Goal: Task Accomplishment & Management: Complete application form

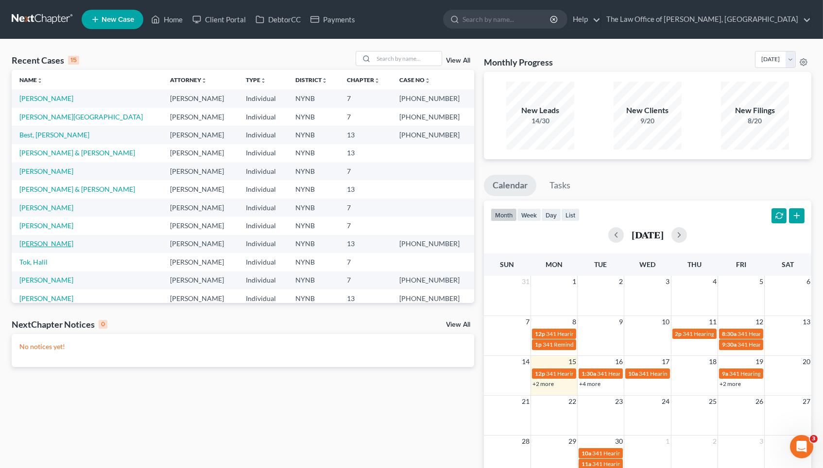
click at [46, 240] on link "[PERSON_NAME]" at bounding box center [46, 244] width 54 height 8
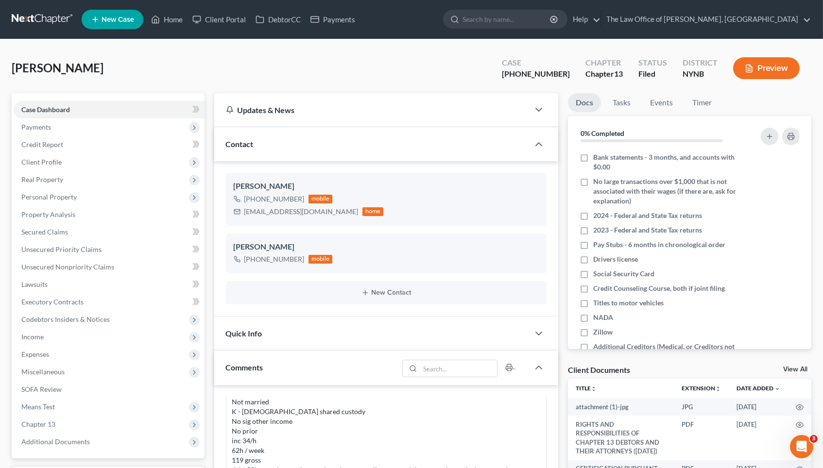
scroll to position [543, 0]
click at [268, 195] on div "[PHONE_NUMBER]" at bounding box center [274, 199] width 60 height 10
click at [269, 195] on div "[PHONE_NUMBER]" at bounding box center [274, 199] width 60 height 10
click at [269, 195] on div "+1 (518) 265-3474" at bounding box center [274, 199] width 60 height 10
copy div "+1 (518) 265-3474"
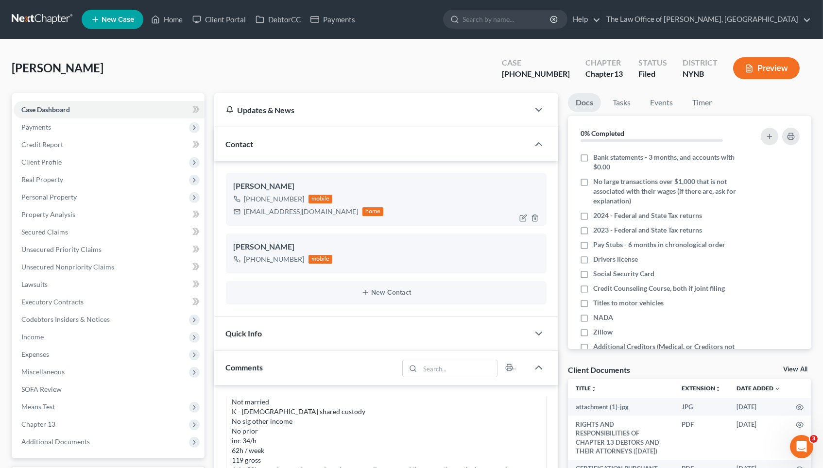
click at [264, 212] on div "bobb2511@gmail.com" at bounding box center [301, 212] width 114 height 10
copy div "bobb2511@gmail.com"
click at [176, 20] on link "Home" at bounding box center [166, 19] width 41 height 17
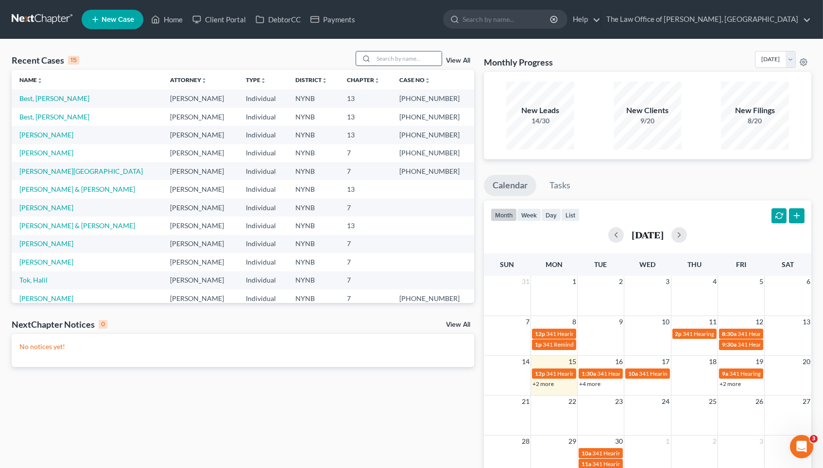
click at [405, 65] on input "search" at bounding box center [408, 58] width 68 height 14
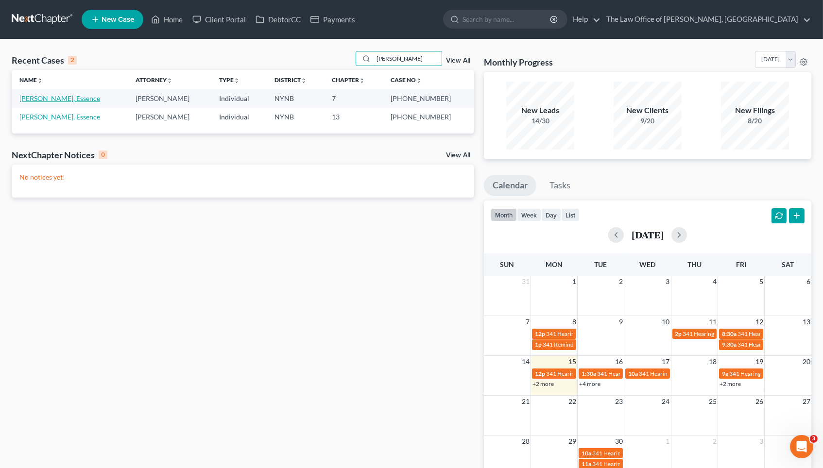
type input "todman"
click at [55, 101] on link "[PERSON_NAME], Essence" at bounding box center [59, 98] width 81 height 8
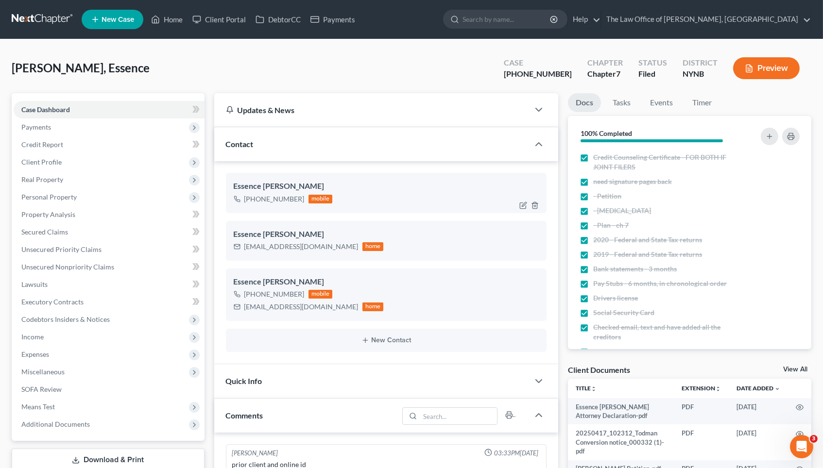
click at [258, 200] on div "+1 (518) 870-5663" at bounding box center [274, 199] width 60 height 10
copy div "+1 (518) 870-5663"
click at [174, 18] on link "Home" at bounding box center [166, 19] width 41 height 17
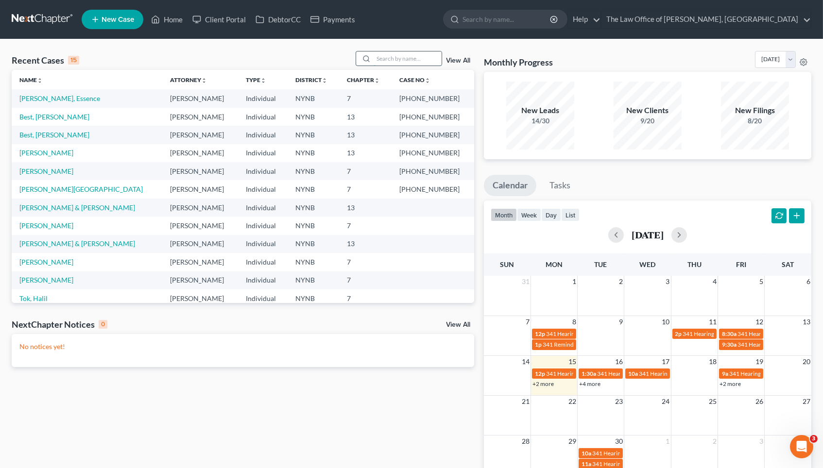
click at [421, 54] on input "search" at bounding box center [408, 58] width 68 height 14
paste input "+1 (518) 870-5663"
click at [421, 54] on input "+1 (518) 870-5663" at bounding box center [408, 58] width 68 height 14
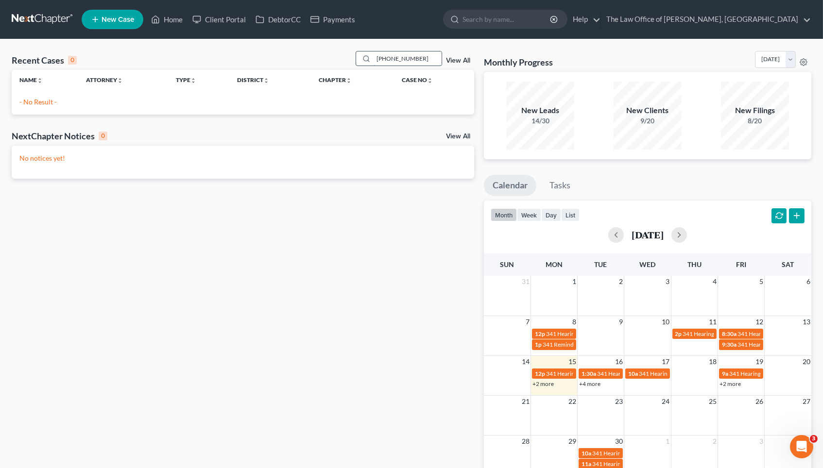
click at [421, 54] on input "+1 (518) 870-5663" at bounding box center [408, 58] width 68 height 14
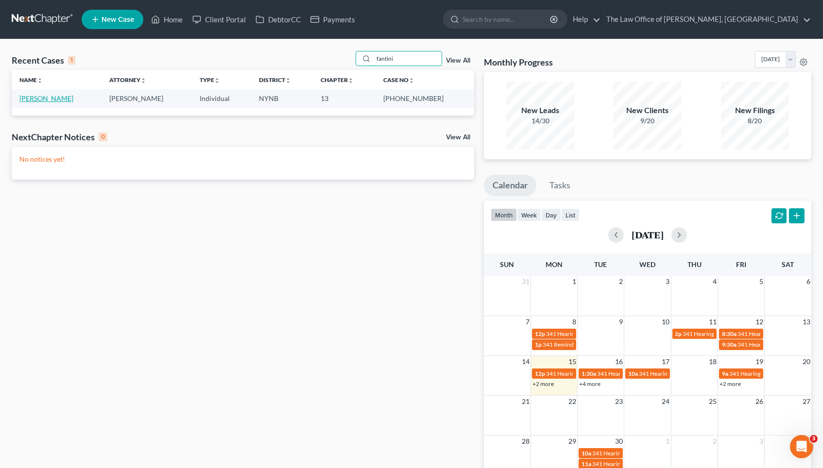
type input "fantini"
click at [54, 98] on link "[PERSON_NAME]" at bounding box center [46, 98] width 54 height 8
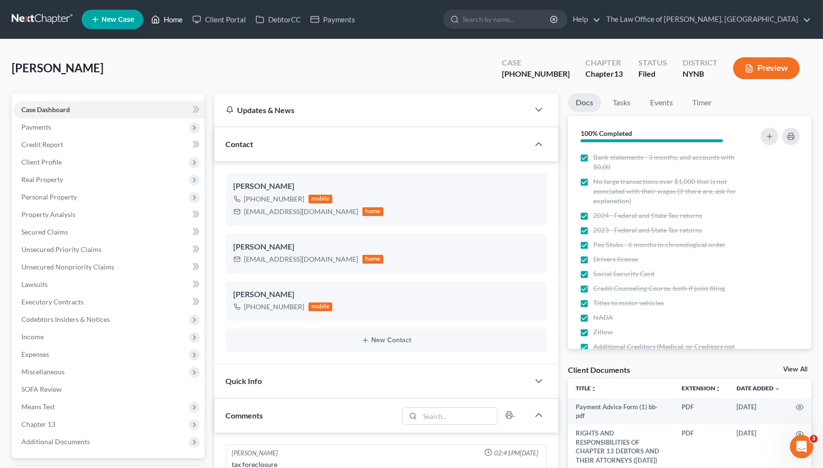
click at [177, 23] on link "Home" at bounding box center [166, 19] width 41 height 17
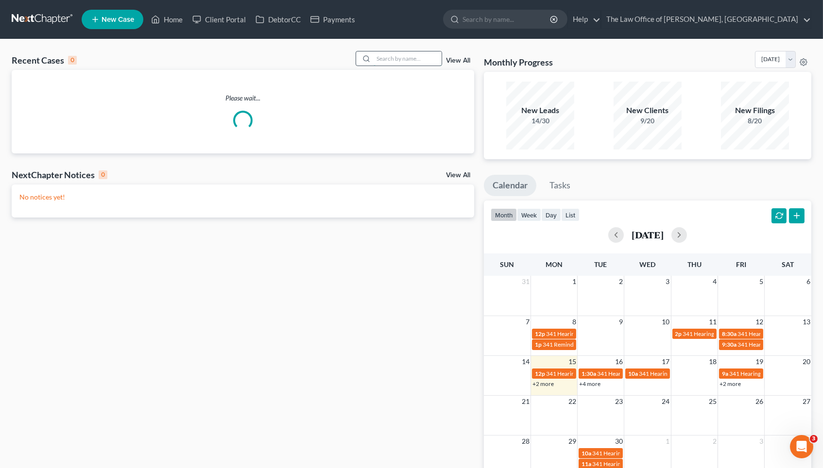
click at [384, 62] on input "search" at bounding box center [408, 58] width 68 height 14
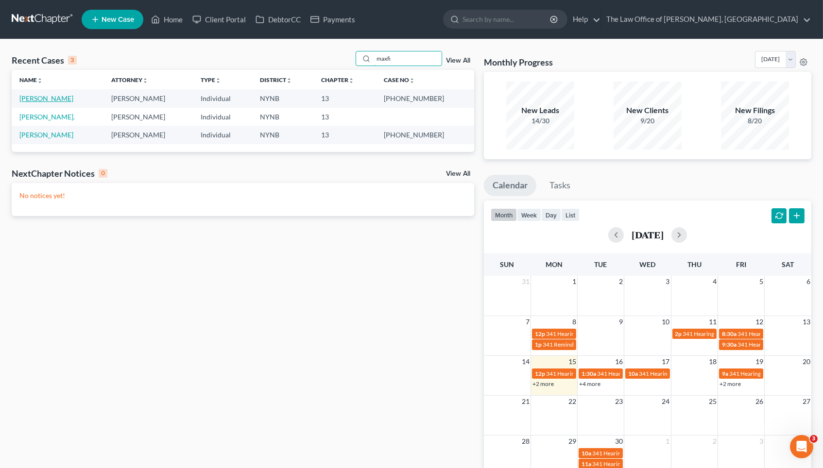
type input "maxfi"
click at [62, 96] on link "[PERSON_NAME]" at bounding box center [46, 98] width 54 height 8
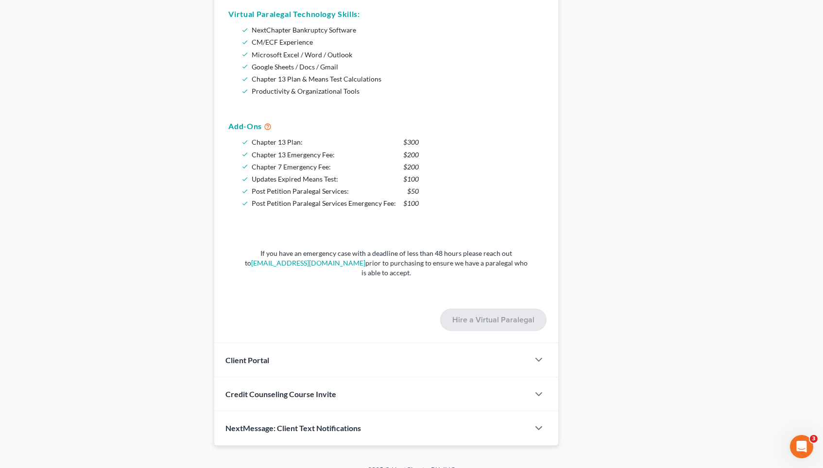
scroll to position [769, 0]
click at [325, 424] on span "NextMessage: Client Text Notifications" at bounding box center [294, 428] width 136 height 9
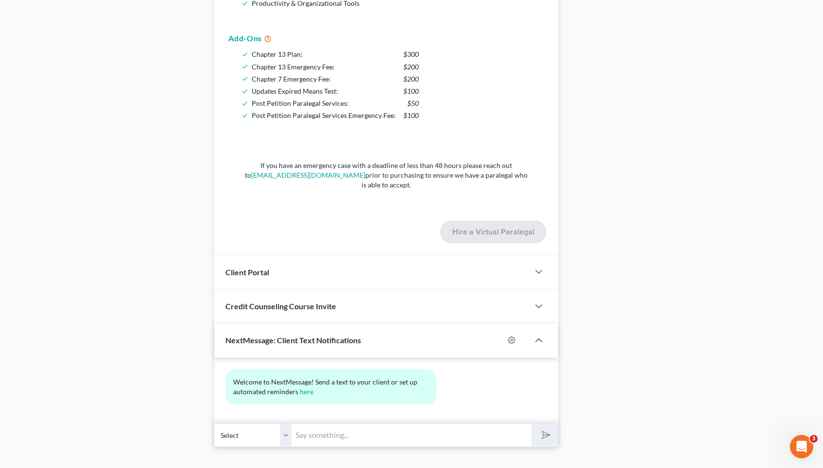
scroll to position [857, 0]
drag, startPoint x: 246, startPoint y: 420, endPoint x: 168, endPoint y: 339, distance: 112.7
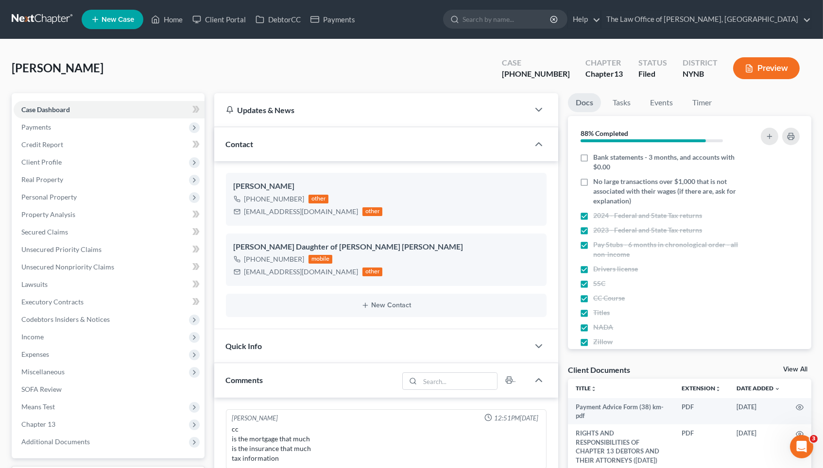
scroll to position [0, 0]
click at [269, 257] on div "+1 (518) 542-7061" at bounding box center [274, 260] width 60 height 10
copy div "+1 (518) 542-7061"
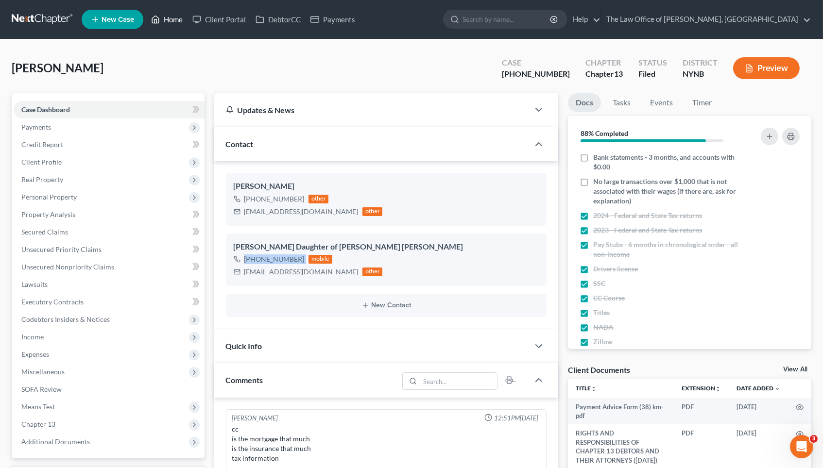
click at [157, 20] on icon at bounding box center [155, 20] width 9 height 12
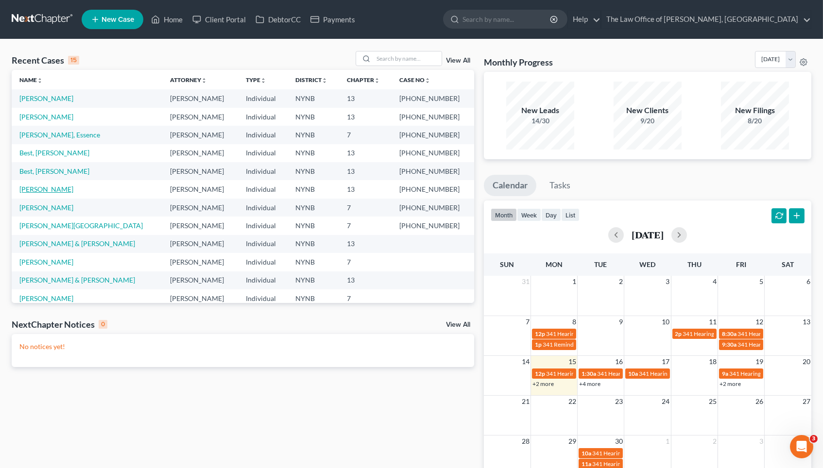
click at [41, 185] on link "[PERSON_NAME]" at bounding box center [46, 189] width 54 height 8
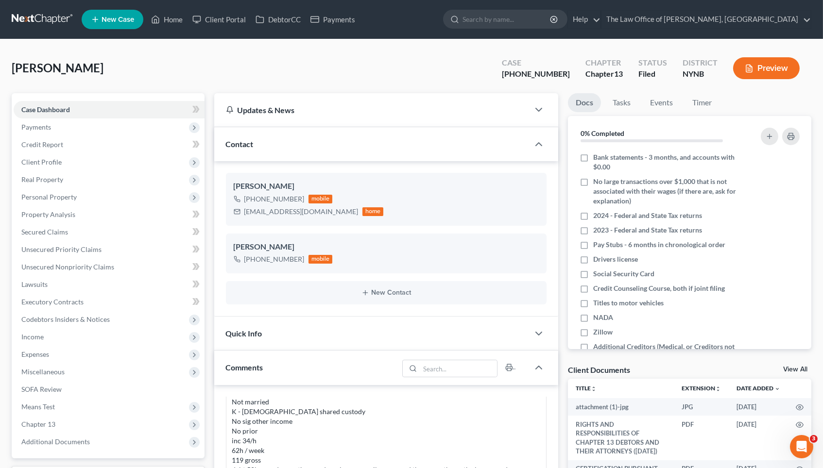
scroll to position [543, 0]
click at [143, 159] on span "Client Profile" at bounding box center [109, 162] width 191 height 17
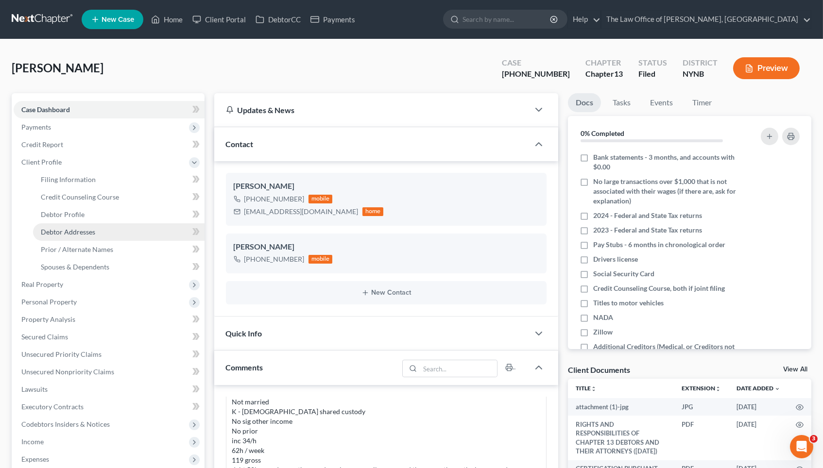
click at [104, 227] on link "Debtor Addresses" at bounding box center [118, 231] width 171 height 17
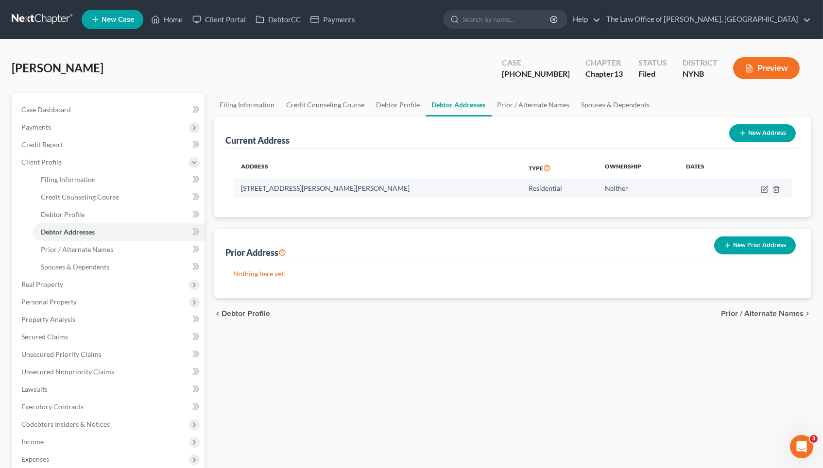
click at [302, 190] on td "115 Woodin Rd, B, Clifton Park, NY 12065" at bounding box center [377, 188] width 287 height 18
copy td "115 Woodin Rd, B, Clifton Park, NY 12065"
click at [211, 190] on div "Filing Information Credit Counseling Course Debtor Profile Debtor Addresses Pri…" at bounding box center [512, 343] width 607 height 501
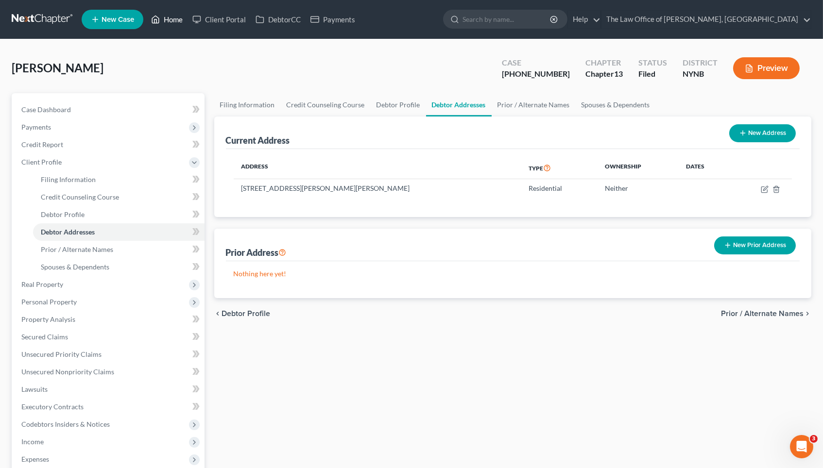
click at [172, 23] on link "Home" at bounding box center [166, 19] width 41 height 17
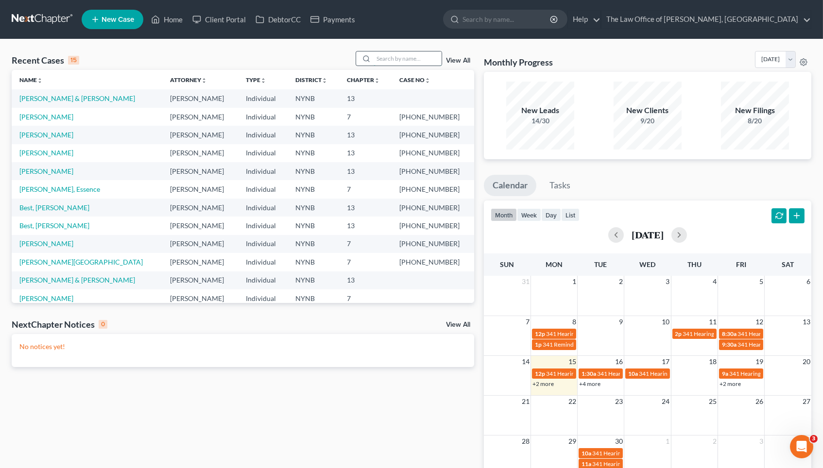
click at [419, 63] on input "search" at bounding box center [408, 58] width 68 height 14
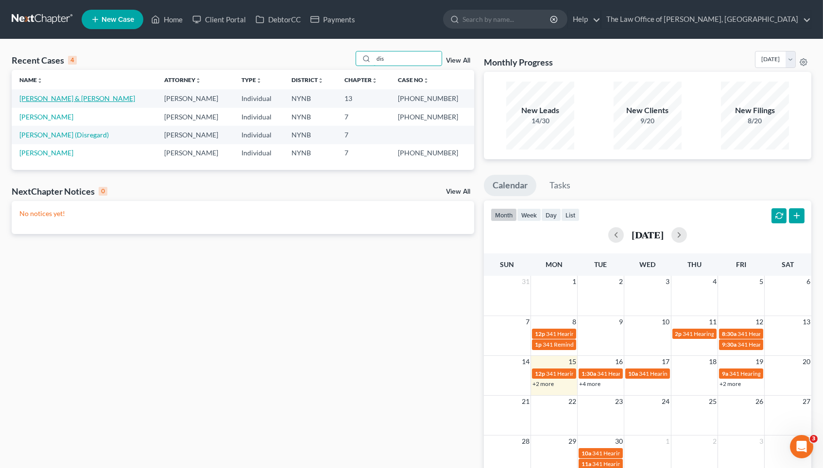
type input "dis"
click at [66, 101] on link "[PERSON_NAME] & [PERSON_NAME]" at bounding box center [77, 98] width 116 height 8
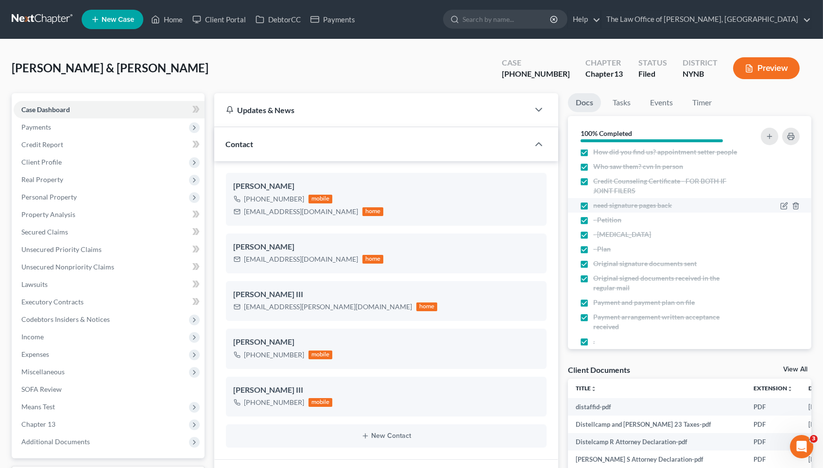
scroll to position [57, 0]
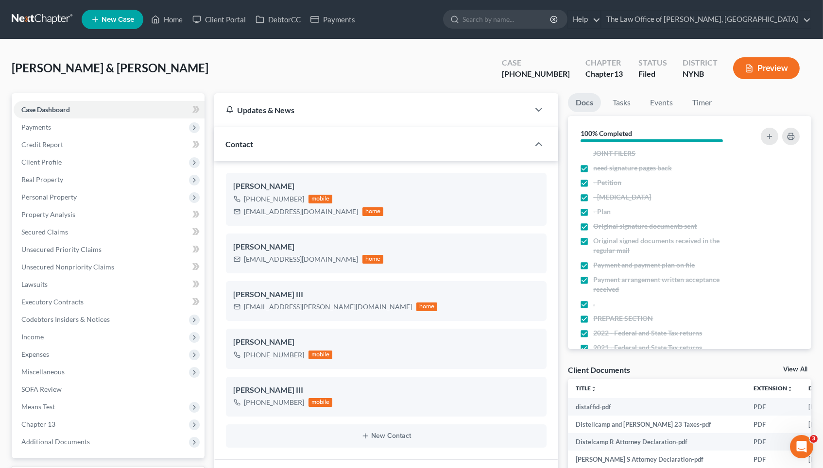
click at [797, 367] on link "View All" at bounding box center [795, 369] width 24 height 7
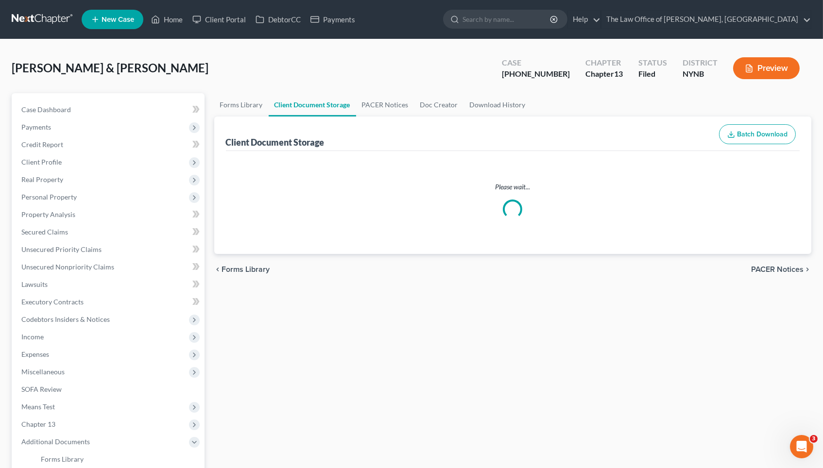
select select "1"
select select "5"
select select "2"
select select "6"
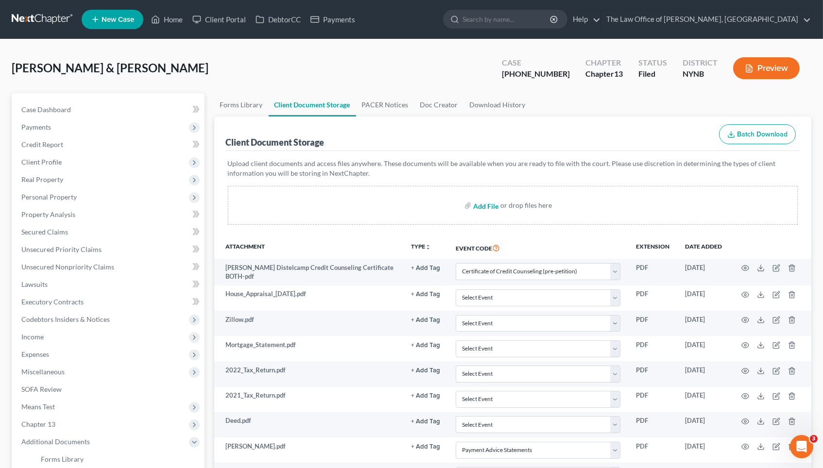
click at [481, 203] on input "file" at bounding box center [484, 205] width 23 height 17
type input "C:\fakepath\workers comp.pdf"
click at [489, 206] on input "file" at bounding box center [484, 205] width 23 height 17
type input "C:\fakepath\workers comp 1.pdf"
select select "1"
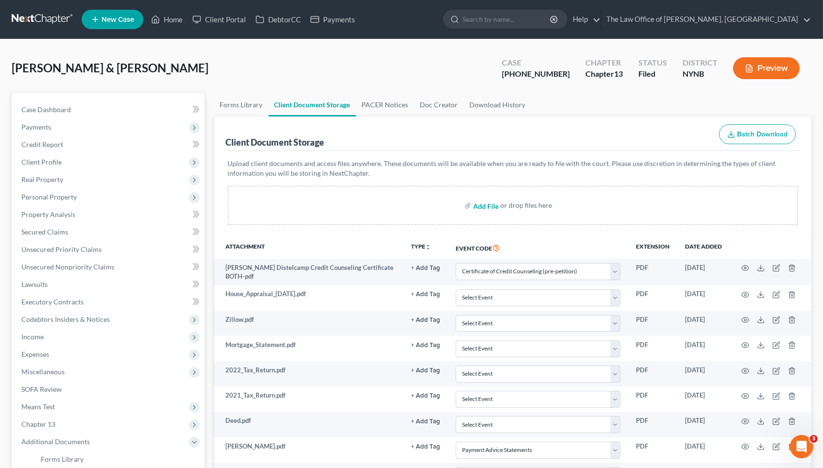
select select "5"
select select "2"
select select "6"
click at [164, 21] on link "Home" at bounding box center [166, 19] width 41 height 17
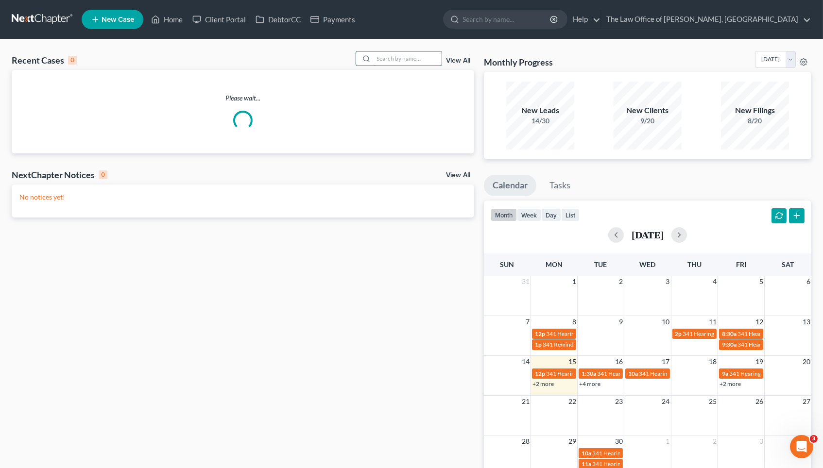
click at [388, 59] on input "search" at bounding box center [408, 58] width 68 height 14
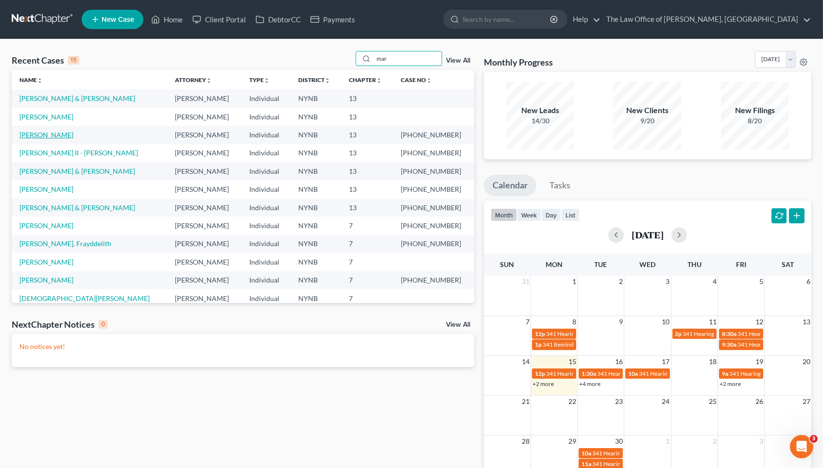
type input "mar"
click at [48, 135] on link "[PERSON_NAME]" at bounding box center [46, 135] width 54 height 8
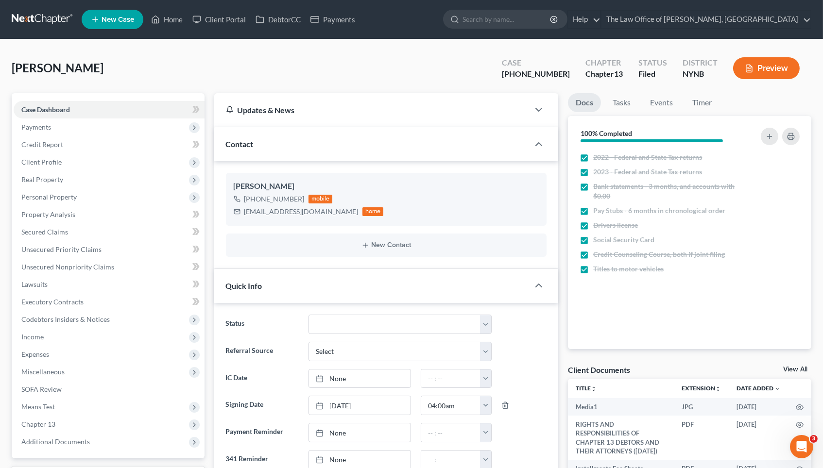
scroll to position [651, 0]
click at [561, 73] on div "[PHONE_NUMBER]" at bounding box center [536, 74] width 68 height 11
drag, startPoint x: 561, startPoint y: 72, endPoint x: 507, endPoint y: 73, distance: 54.4
click at [507, 73] on div "Marotta, Antonio Upgraded Case 24-11080-1 Chapter Chapter 13 Status Filed Distr…" at bounding box center [412, 72] width 800 height 42
copy div "24-11080"
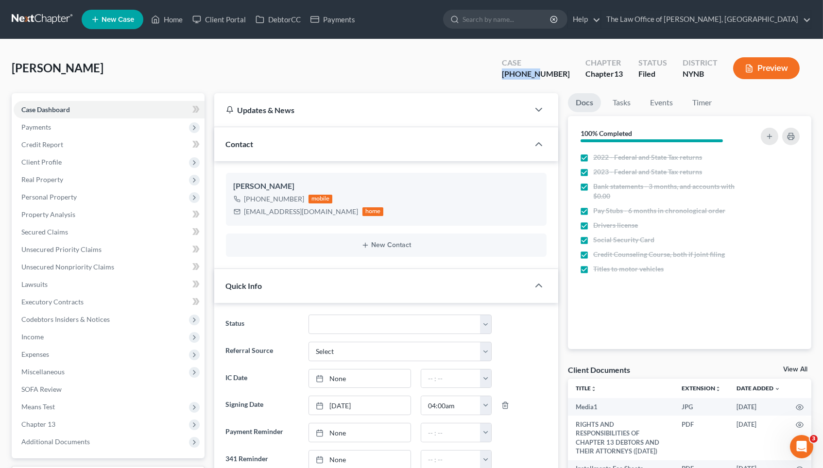
copy div "24-11080"
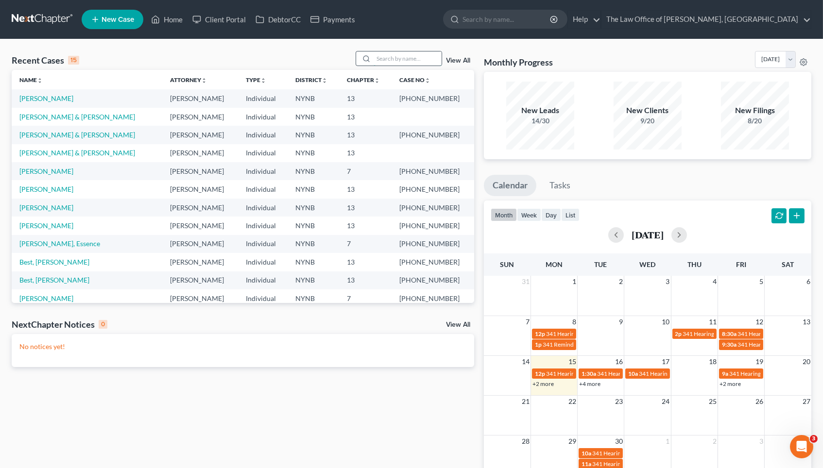
click at [402, 54] on input "search" at bounding box center [408, 58] width 68 height 14
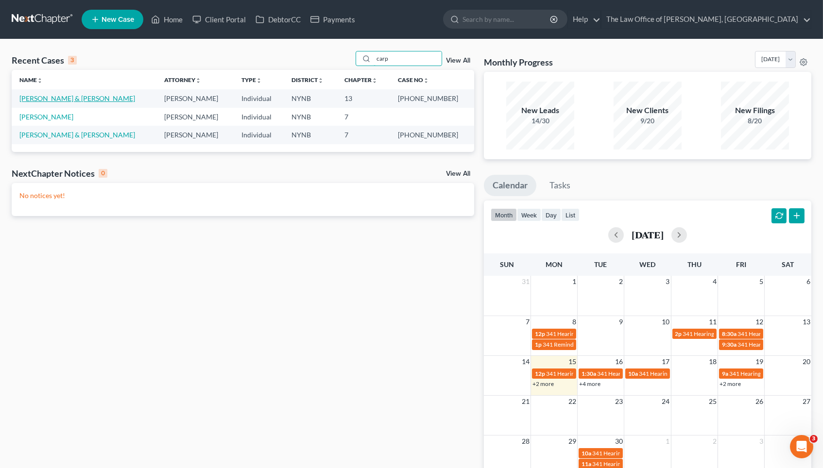
type input "carp"
click at [76, 96] on link "[PERSON_NAME] & [PERSON_NAME]" at bounding box center [77, 98] width 116 height 8
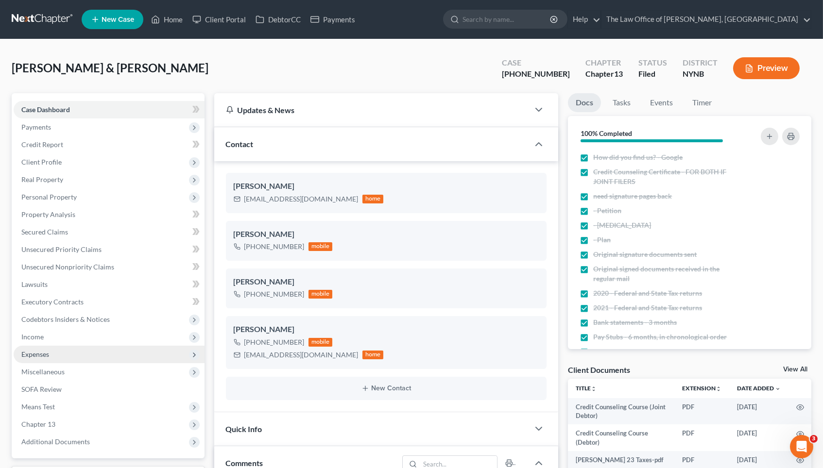
click at [40, 350] on span "Expenses" at bounding box center [35, 354] width 28 height 8
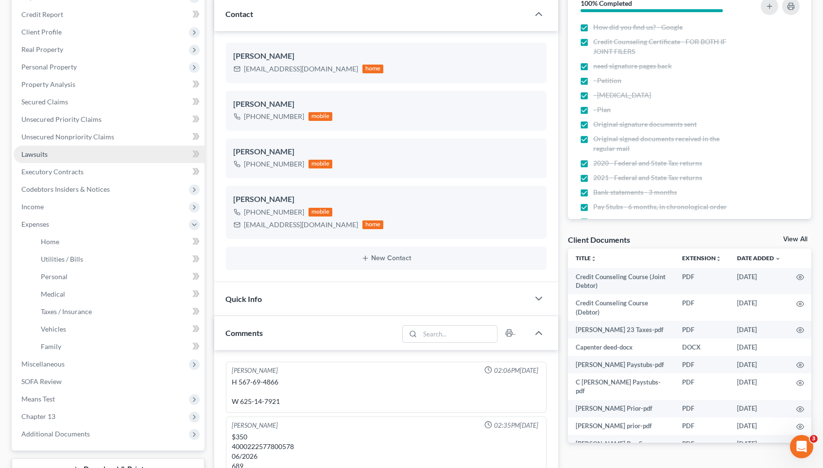
scroll to position [137, 0]
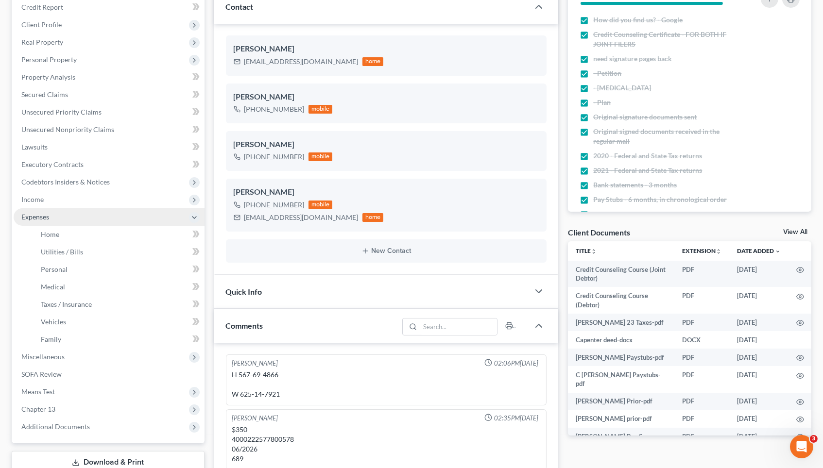
click at [97, 211] on span "Expenses" at bounding box center [109, 216] width 191 height 17
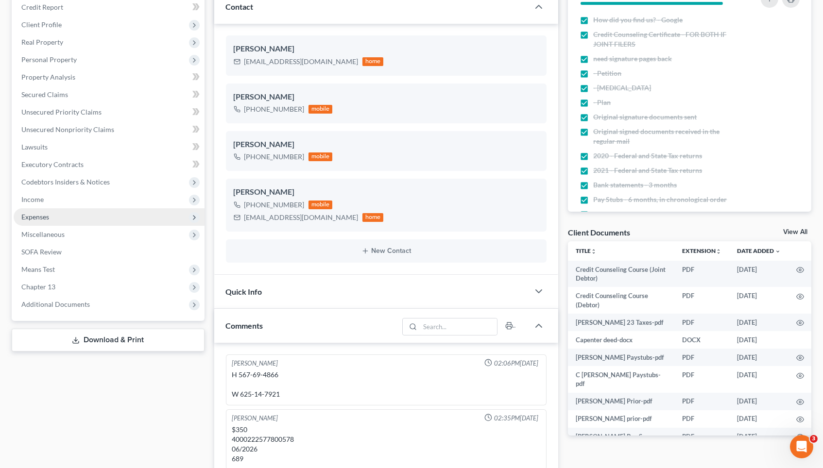
click at [97, 211] on span "Expenses" at bounding box center [109, 216] width 191 height 17
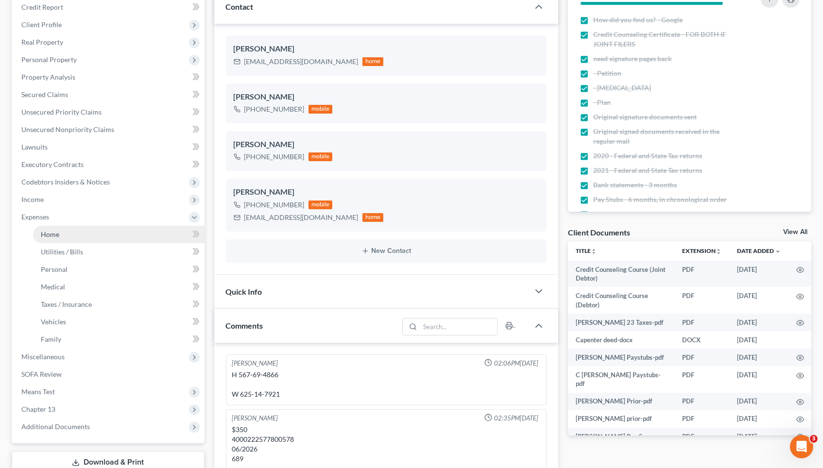
click at [82, 226] on link "Home" at bounding box center [118, 234] width 171 height 17
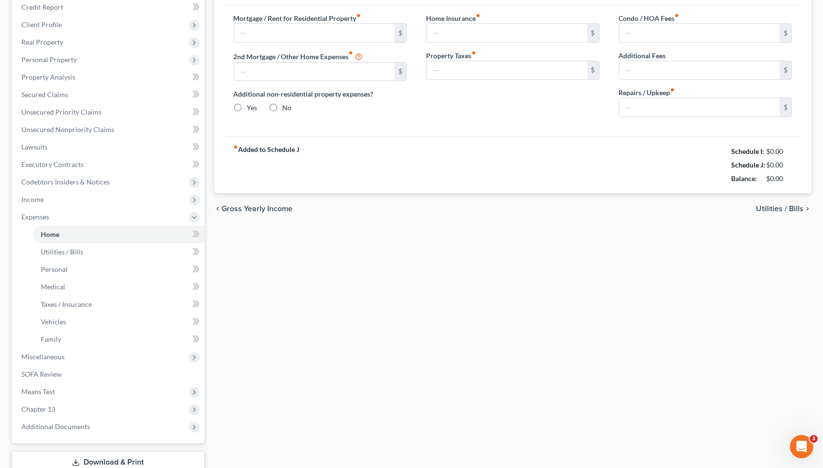
type input "1,975.00"
type input "0.00"
radio input "true"
type input "0.00"
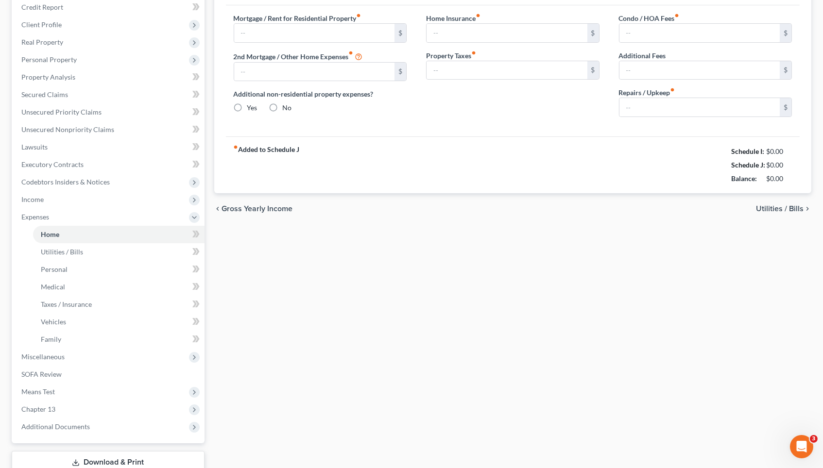
type input "0.00"
type input "50.00"
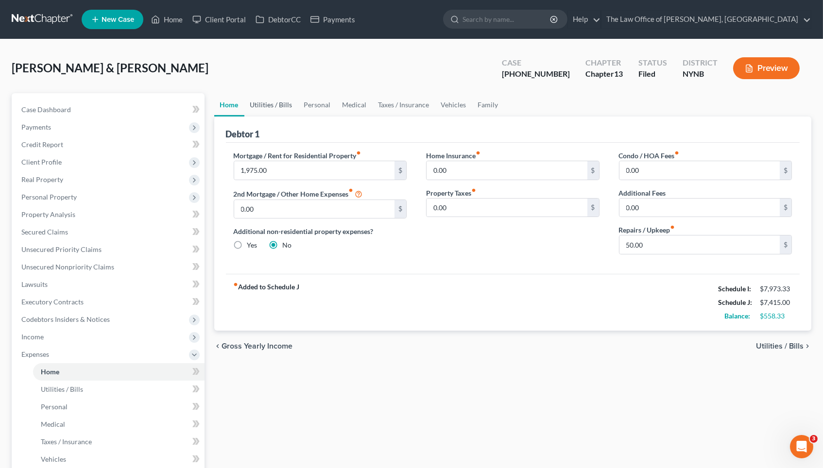
click at [277, 104] on link "Utilities / Bills" at bounding box center [271, 104] width 54 height 23
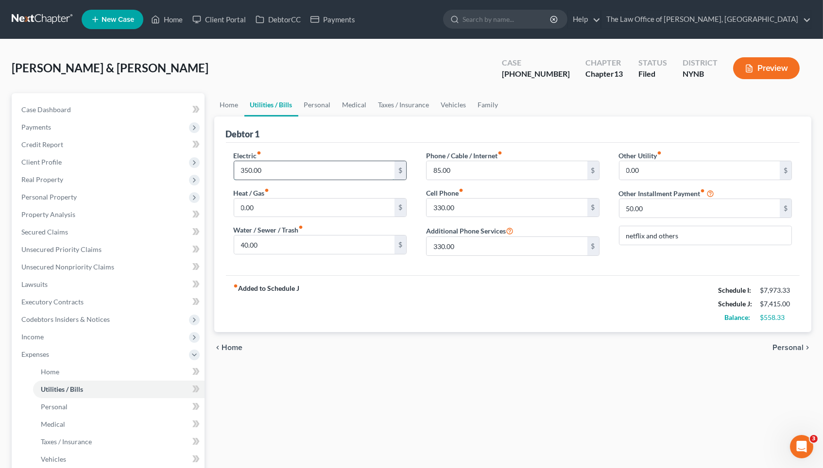
click at [249, 170] on input "350.00" at bounding box center [314, 170] width 161 height 18
type input "360.00"
click at [245, 242] on input "40.00" at bounding box center [314, 245] width 161 height 18
type input "60.00"
click at [436, 168] on input "85.00" at bounding box center [507, 170] width 161 height 18
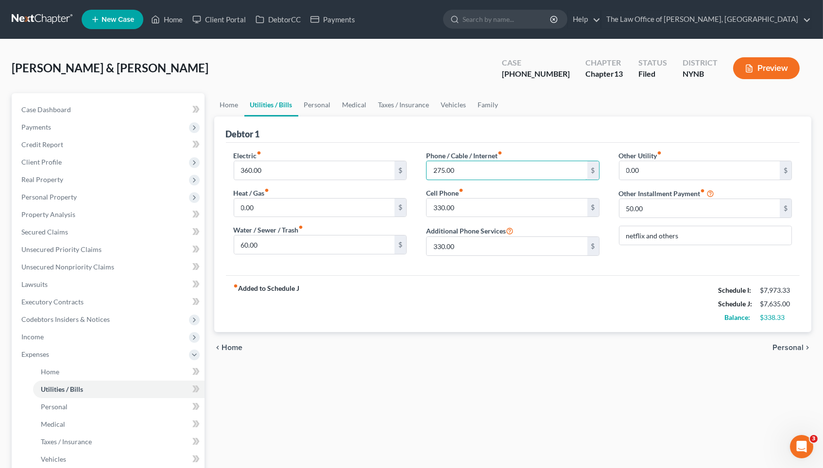
type input "275.00"
click at [489, 341] on div "chevron_left Home Personal chevron_right" at bounding box center [513, 347] width 598 height 31
click at [325, 106] on link "Personal" at bounding box center [317, 104] width 38 height 23
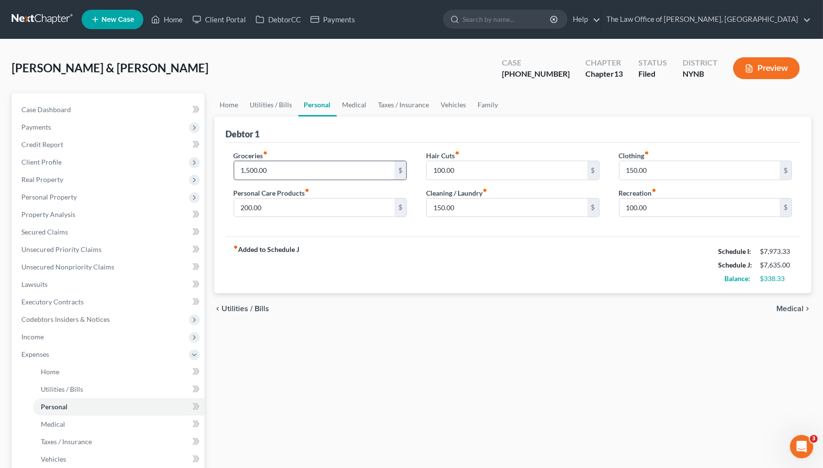
click at [251, 170] on input "1,500.00" at bounding box center [314, 170] width 161 height 18
click at [245, 167] on input "100.00" at bounding box center [314, 170] width 161 height 18
type input "1,700.00"
click at [486, 238] on div "fiber_manual_record Added to Schedule J Schedule I: $7,973.33 Schedule J: $7,83…" at bounding box center [513, 265] width 574 height 57
click at [482, 101] on link "Family" at bounding box center [488, 104] width 32 height 23
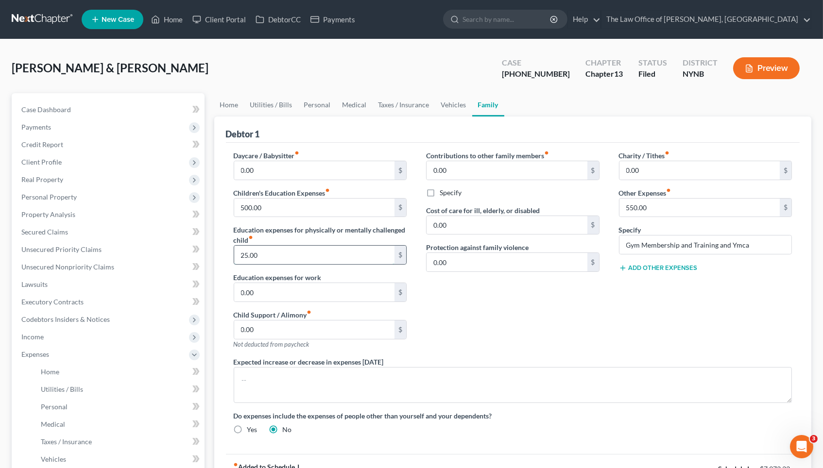
click at [252, 252] on input "25.00" at bounding box center [314, 255] width 161 height 18
click at [247, 208] on input "500.00" at bounding box center [314, 208] width 161 height 18
click at [221, 223] on div "Debtor 1 Daycare / Babysitter fiber_manual_record 0.00 $ Children's Education E…" at bounding box center [513, 314] width 598 height 394
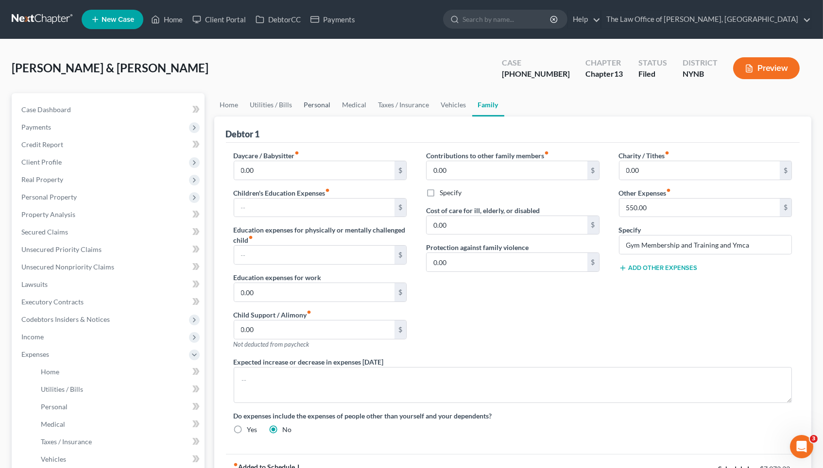
click at [310, 105] on link "Personal" at bounding box center [317, 104] width 38 height 23
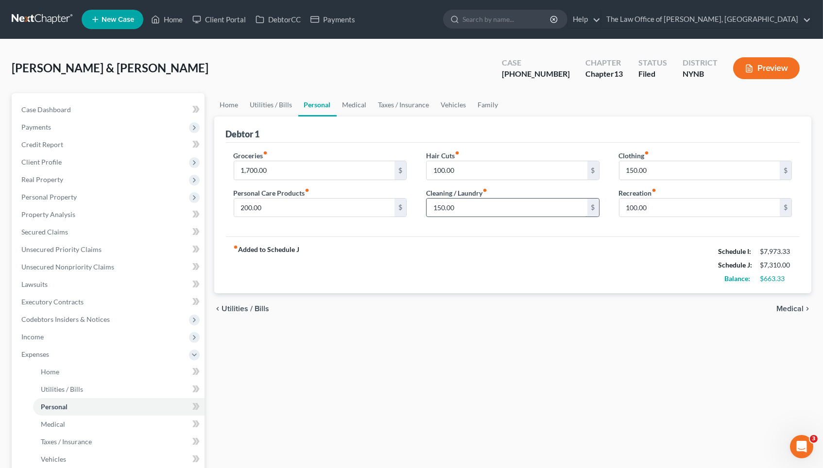
click at [441, 206] on input "150.00" at bounding box center [507, 208] width 161 height 18
type input "75"
click at [627, 169] on input "150.00" at bounding box center [699, 170] width 161 height 18
click at [636, 170] on input "150.00" at bounding box center [699, 170] width 161 height 18
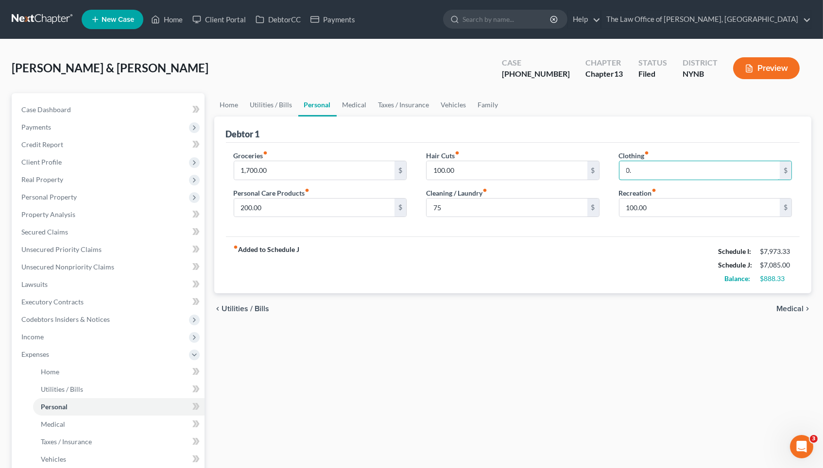
type input "0"
type input "7"
type input "50"
click at [562, 297] on div "chevron_left Utilities / Bills Medical chevron_right" at bounding box center [513, 308] width 598 height 31
click at [244, 206] on input "200.00" at bounding box center [314, 208] width 161 height 18
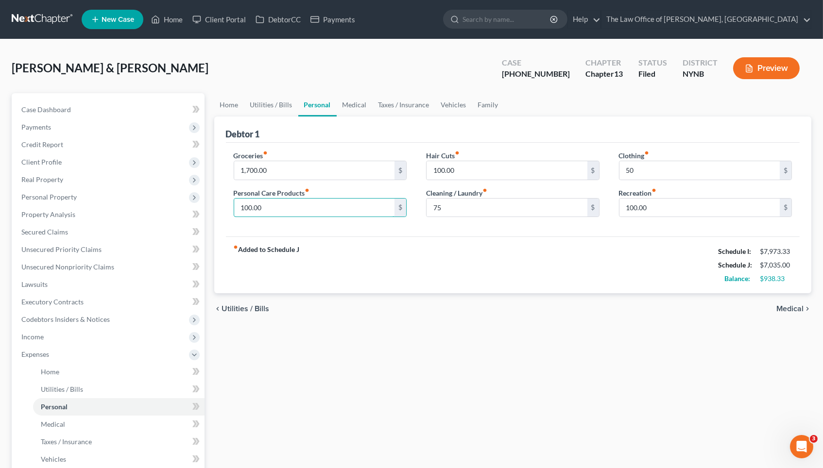
type input "100.00"
click at [307, 289] on div "fiber_manual_record Added to Schedule J Schedule I: $7,973.33 Schedule J: $7,03…" at bounding box center [513, 265] width 574 height 57
click at [449, 107] on link "Vehicles" at bounding box center [453, 104] width 37 height 23
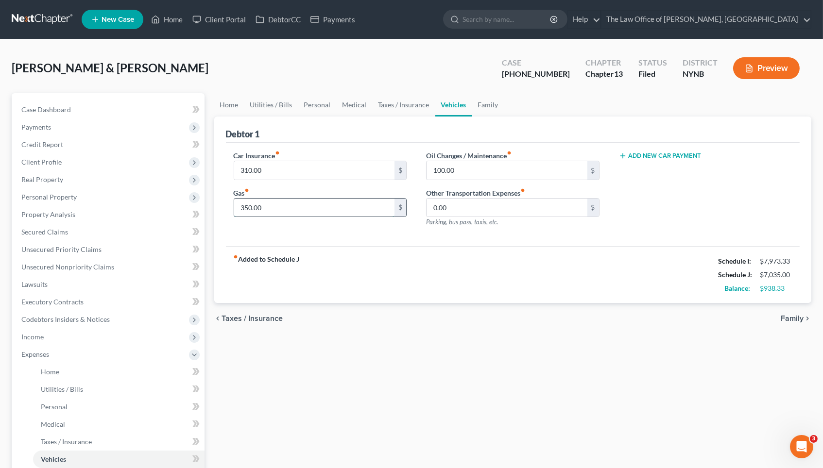
click at [244, 208] on input "350.00" at bounding box center [314, 208] width 161 height 18
type input "250.00"
click at [353, 105] on link "Medical" at bounding box center [355, 104] width 36 height 23
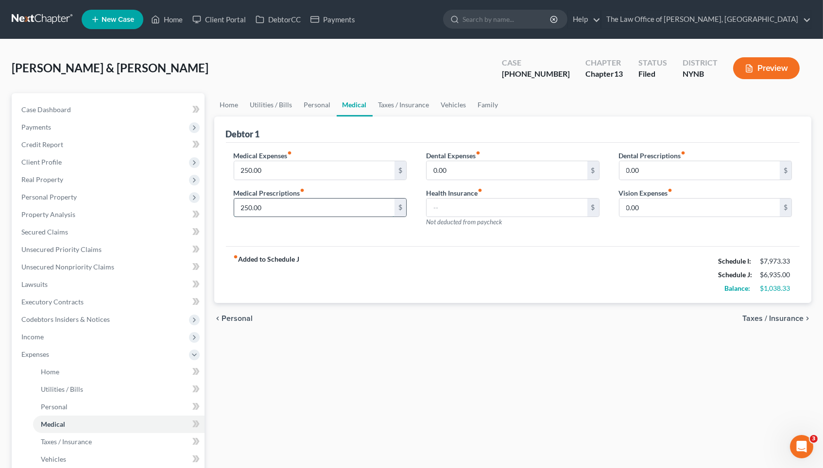
click at [244, 205] on input "250.00" at bounding box center [314, 208] width 161 height 18
type input "150.00"
click at [245, 172] on input "250.00" at bounding box center [314, 170] width 161 height 18
click at [248, 167] on input "250.00" at bounding box center [314, 170] width 161 height 18
type input "100.00"
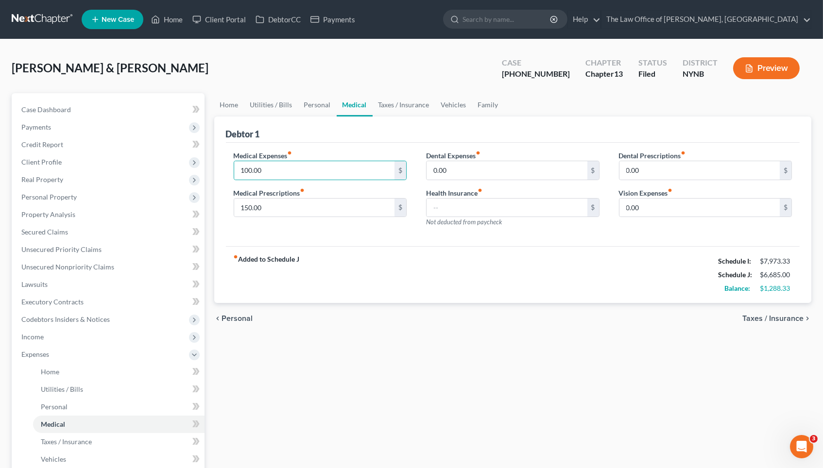
click at [408, 255] on div "fiber_manual_record Added to Schedule J Schedule I: $7,973.33 Schedule J: $6,68…" at bounding box center [513, 274] width 574 height 57
click at [416, 107] on link "Taxes / Insurance" at bounding box center [404, 104] width 63 height 23
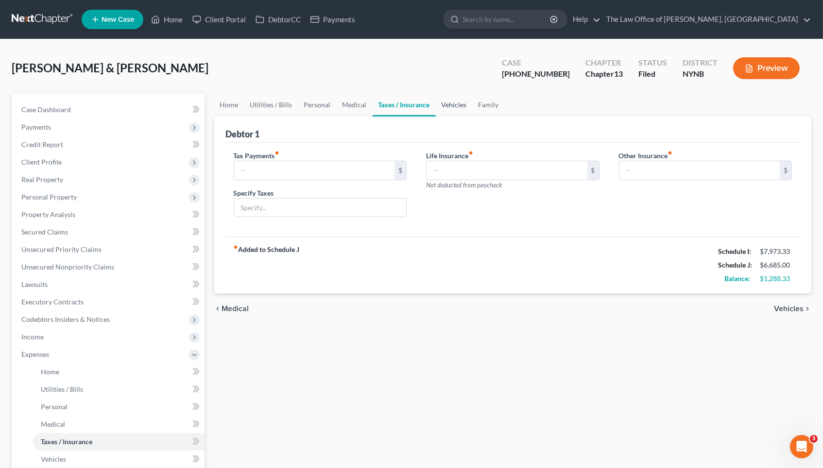
click at [455, 105] on link "Vehicles" at bounding box center [454, 104] width 37 height 23
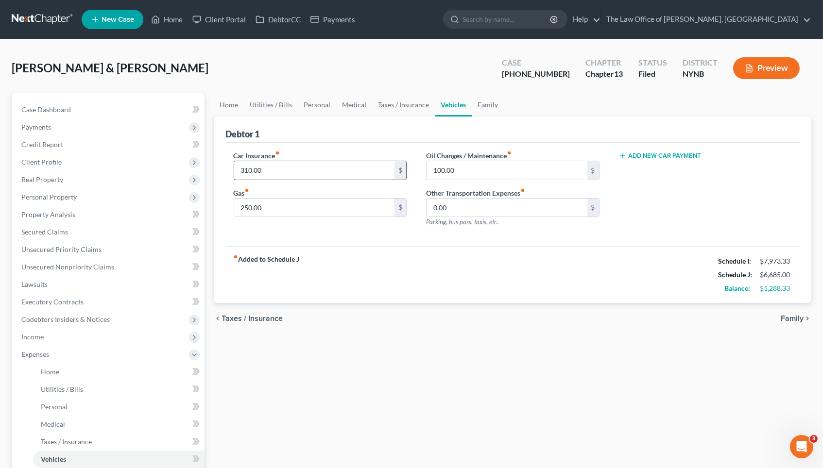
click at [248, 170] on input "310.00" at bounding box center [314, 170] width 161 height 18
type input "190.00"
click at [413, 261] on div "fiber_manual_record Added to Schedule J Schedule I: $7,973.33 Schedule J: $6,56…" at bounding box center [513, 274] width 574 height 57
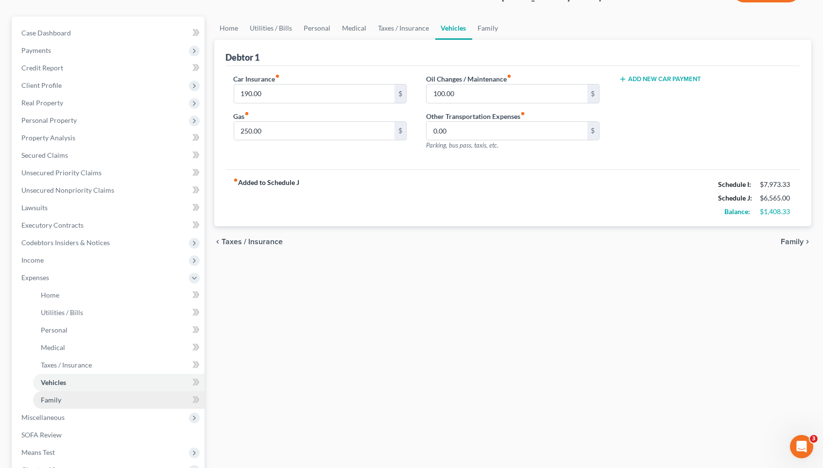
click at [138, 392] on link "Family" at bounding box center [118, 400] width 171 height 17
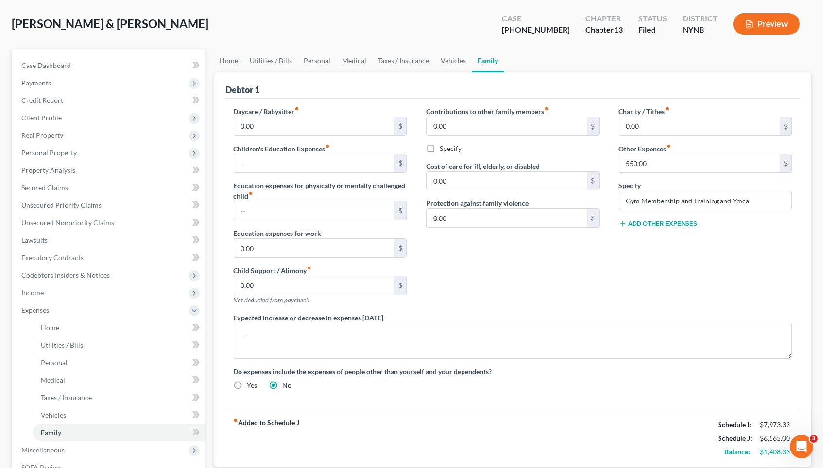
scroll to position [45, 0]
click at [451, 62] on link "Vehicles" at bounding box center [453, 60] width 37 height 23
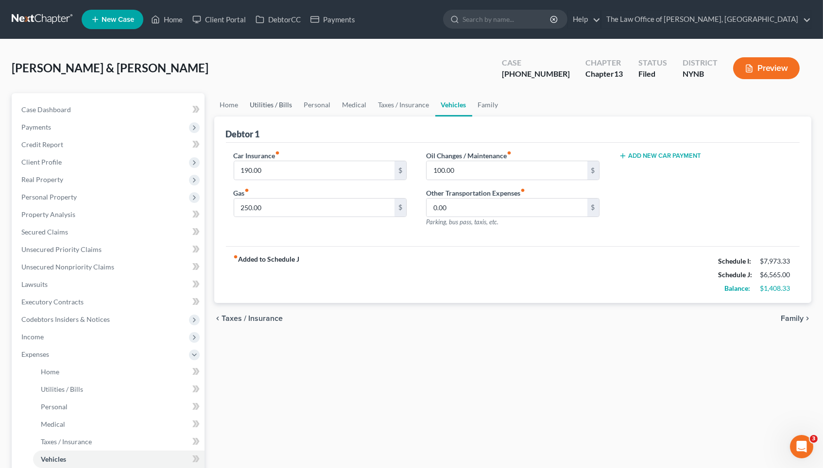
click at [278, 98] on link "Utilities / Bills" at bounding box center [271, 104] width 54 height 23
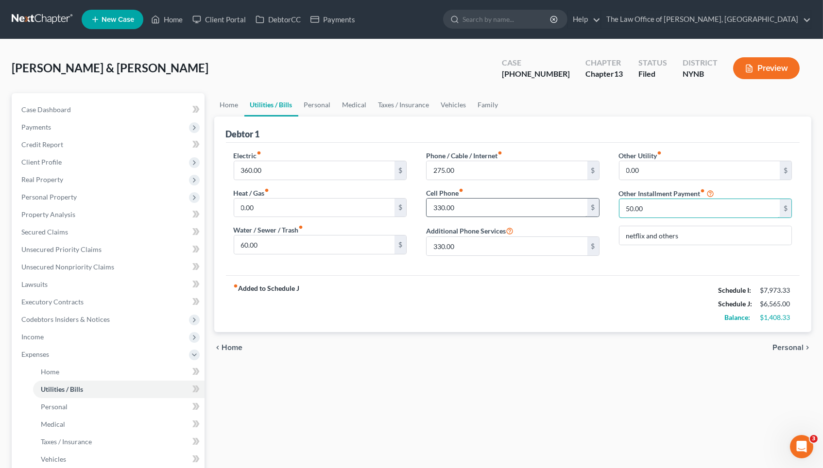
drag, startPoint x: 708, startPoint y: 210, endPoint x: 563, endPoint y: 211, distance: 145.3
click at [563, 211] on div "Electric fiber_manual_record 360.00 $ Heat / Gas fiber_manual_record 0.00 $ Wat…" at bounding box center [513, 207] width 578 height 113
type input "0"
click at [578, 313] on div "fiber_manual_record Added to Schedule J Schedule I: $7,973.33 Schedule J: $6,51…" at bounding box center [513, 303] width 574 height 57
click at [487, 106] on link "Family" at bounding box center [488, 104] width 32 height 23
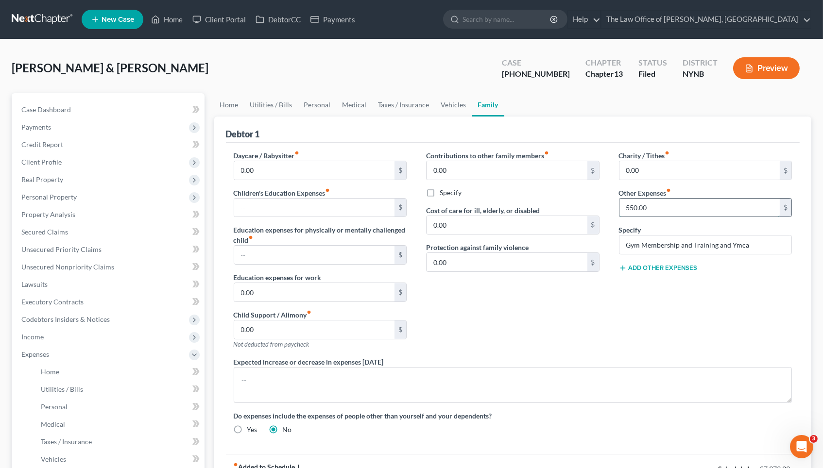
click at [630, 204] on input "550.00" at bounding box center [699, 208] width 161 height 18
click at [630, 203] on input "550.00" at bounding box center [699, 208] width 161 height 18
click at [647, 312] on div "Charity / Tithes fiber_manual_record 0.00 $ Other Expenses fiber_manual_record …" at bounding box center [705, 254] width 193 height 206
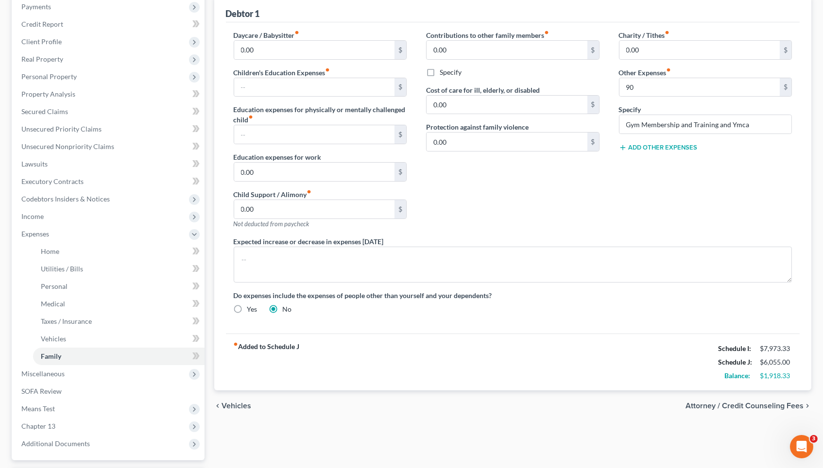
scroll to position [121, 0]
click at [92, 417] on span "Chapter 13" at bounding box center [109, 425] width 191 height 17
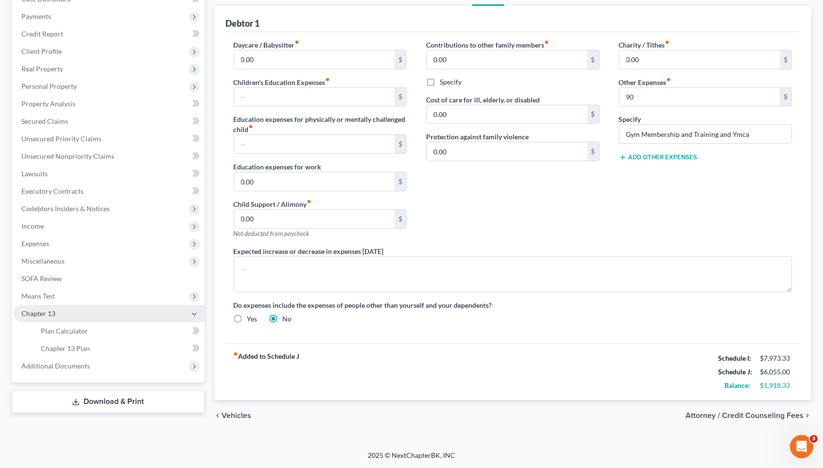
scroll to position [101, 0]
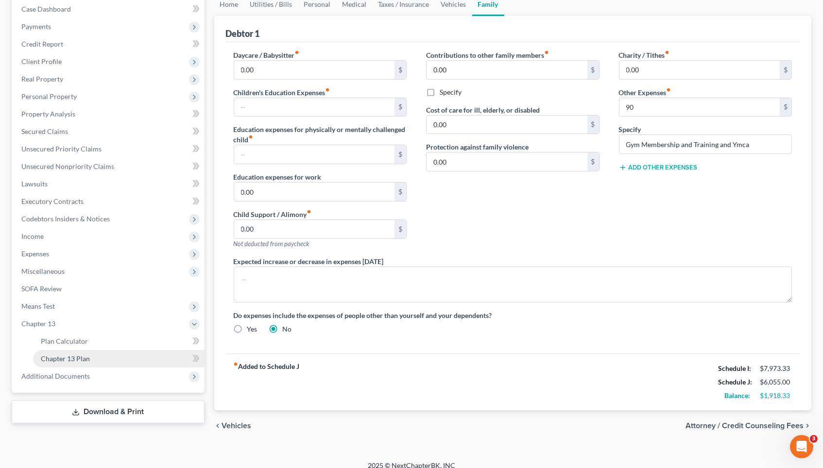
click at [102, 350] on link "Chapter 13 Plan" at bounding box center [118, 358] width 171 height 17
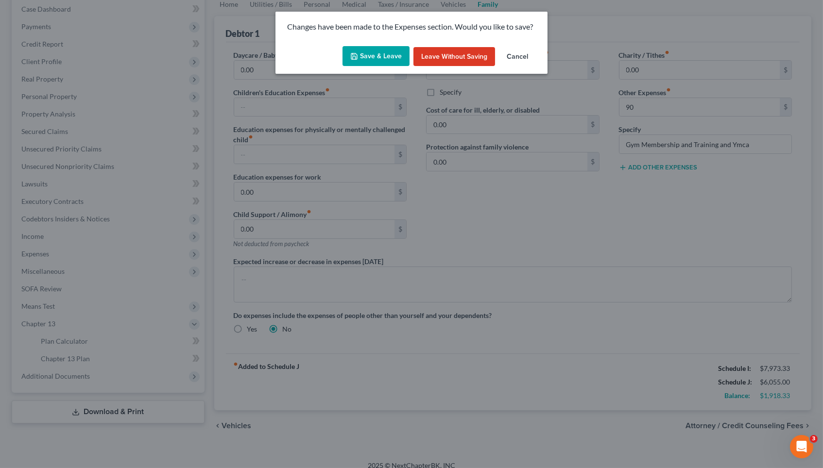
click at [400, 56] on button "Save & Leave" at bounding box center [376, 56] width 67 height 20
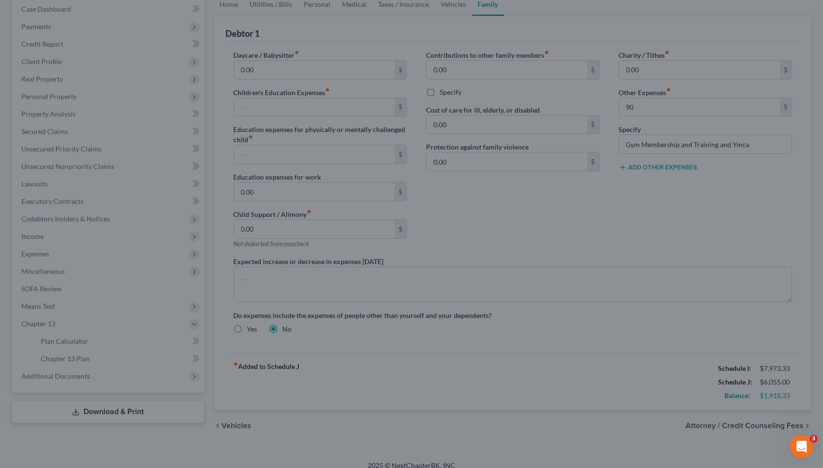
type input "90.00"
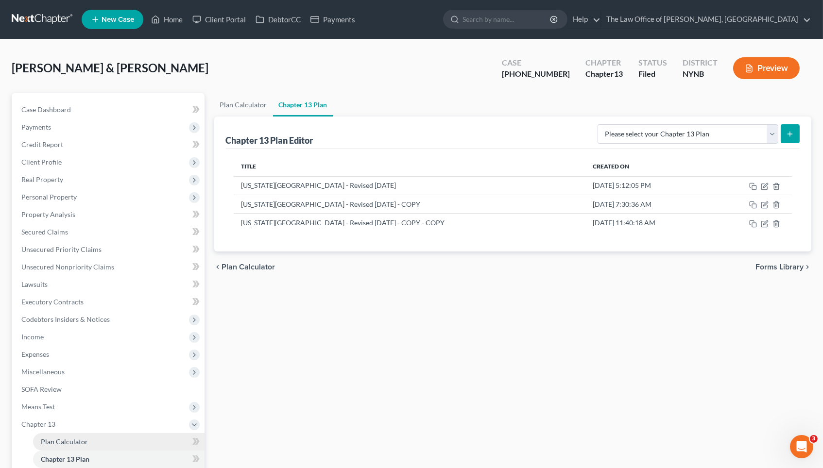
click at [116, 433] on link "Plan Calculator" at bounding box center [118, 441] width 171 height 17
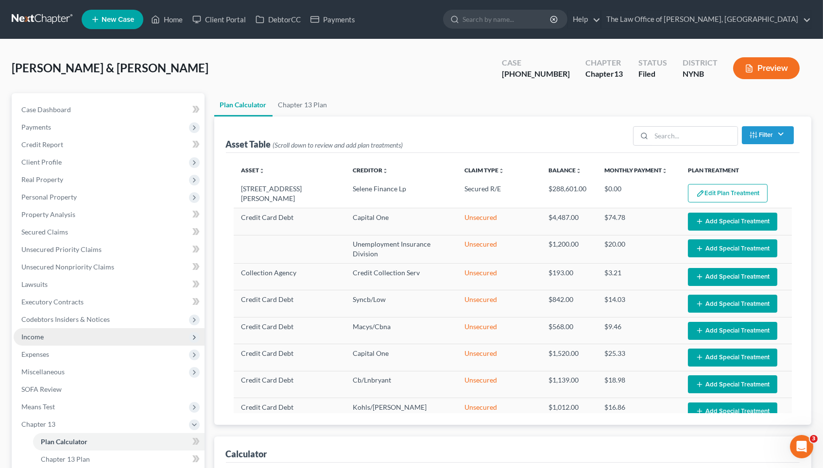
select select "59"
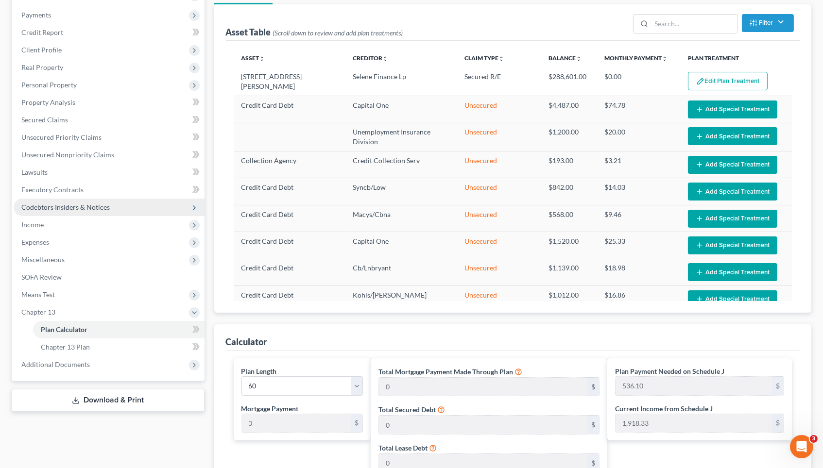
scroll to position [146, 0]
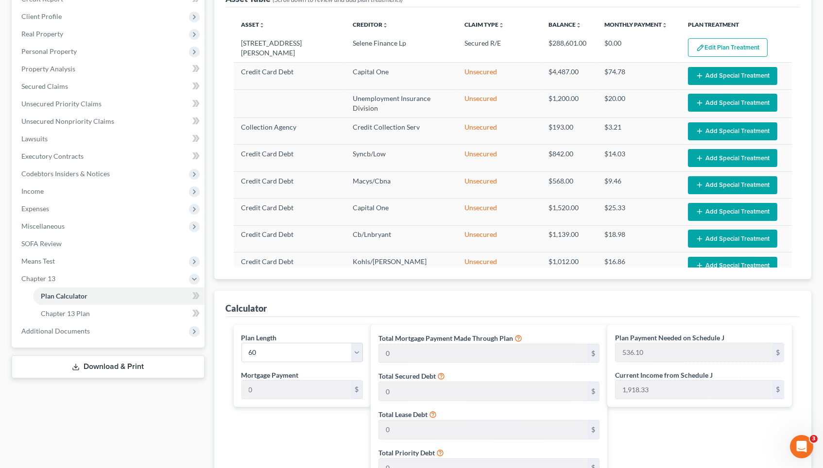
click at [95, 357] on link "Download & Print" at bounding box center [108, 367] width 193 height 23
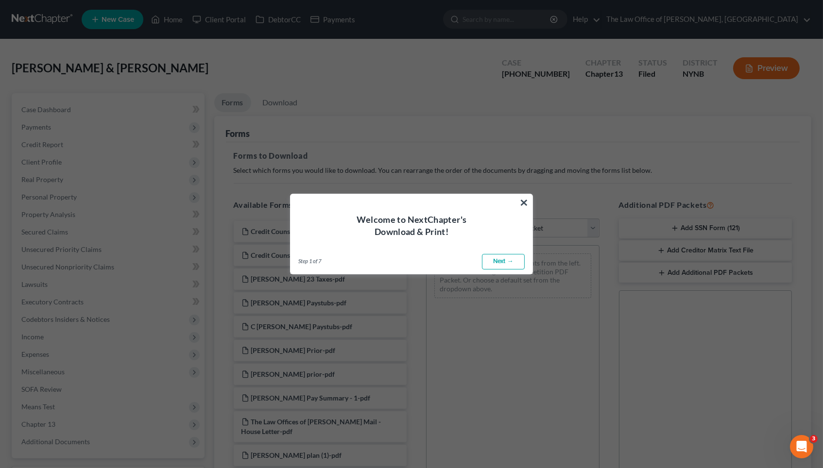
click at [509, 255] on link "Next →" at bounding box center [503, 262] width 43 height 16
select select "0"
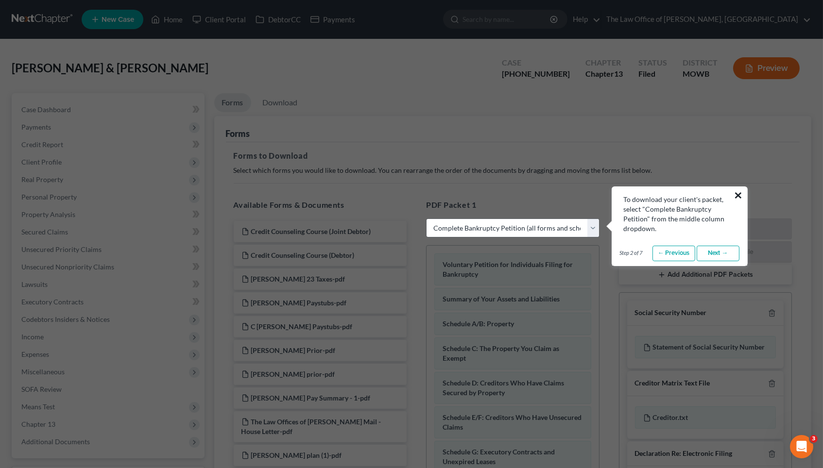
click at [734, 199] on button "×" at bounding box center [738, 196] width 9 height 16
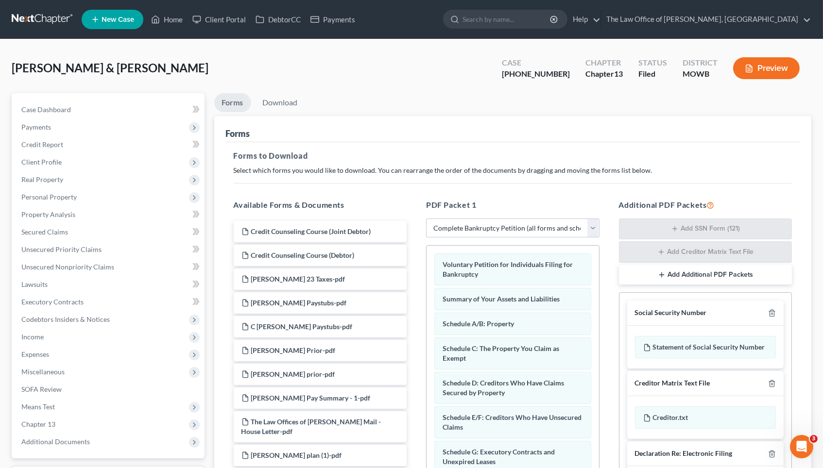
scroll to position [101, 0]
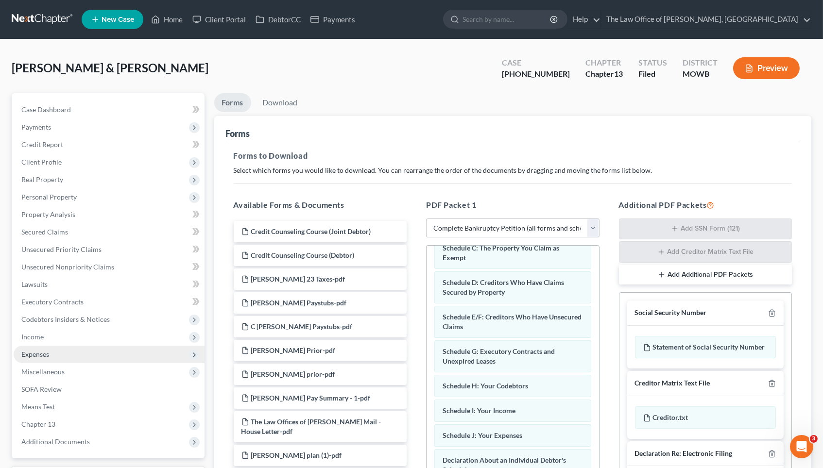
click at [59, 348] on span "Expenses" at bounding box center [109, 354] width 191 height 17
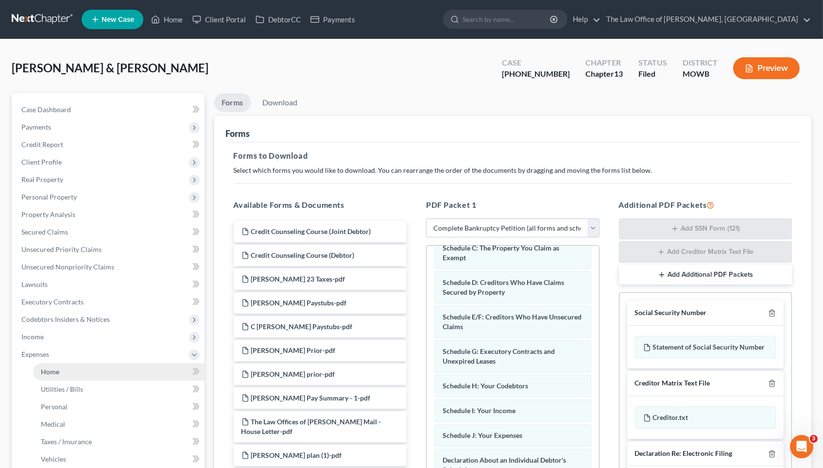
click at [60, 363] on link "Home" at bounding box center [118, 371] width 171 height 17
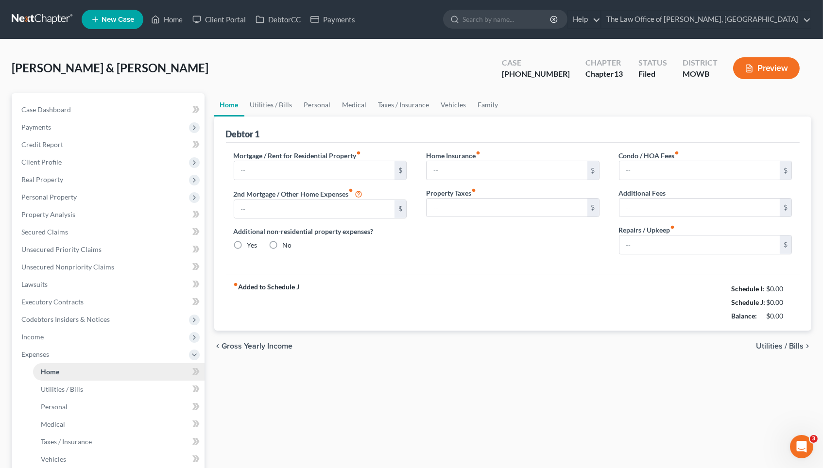
type input "1,975.00"
type input "0.00"
radio input "true"
type input "0.00"
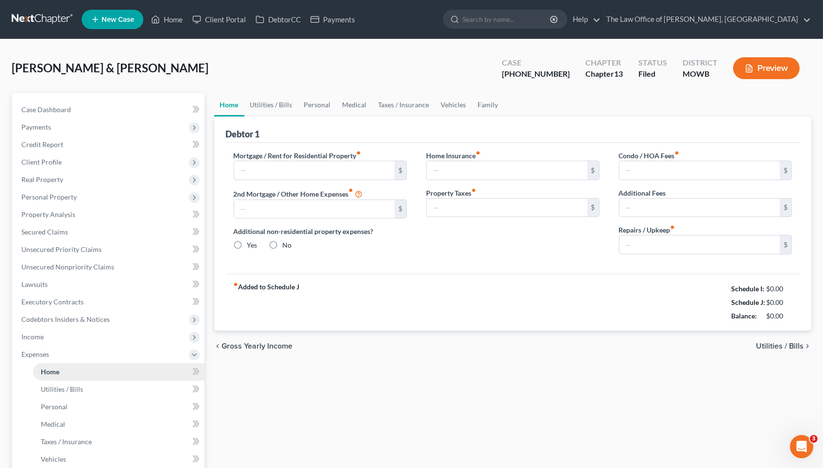
type input "0.00"
type input "50.00"
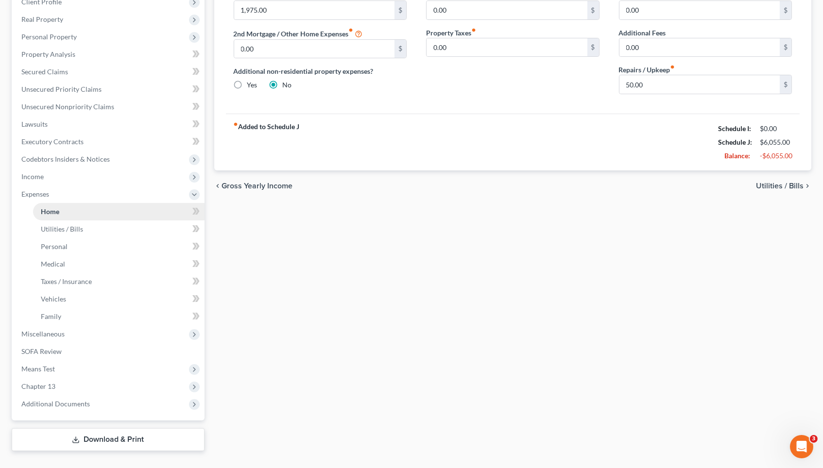
scroll to position [161, 0]
click at [74, 308] on link "Family" at bounding box center [118, 316] width 171 height 17
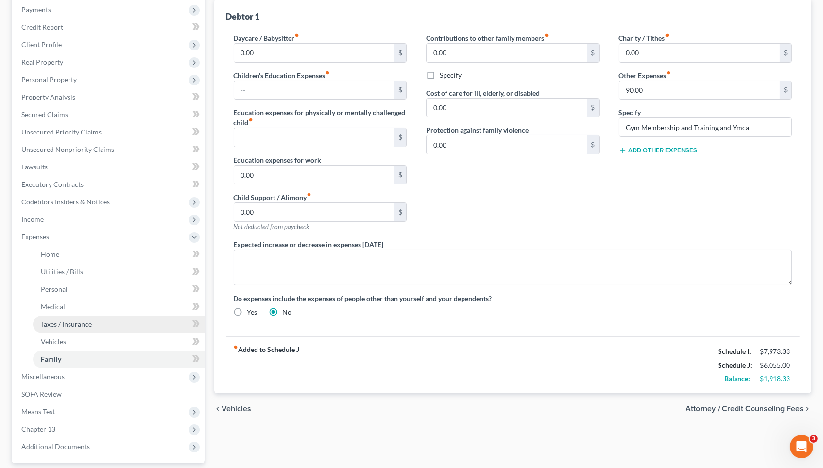
scroll to position [117, 0]
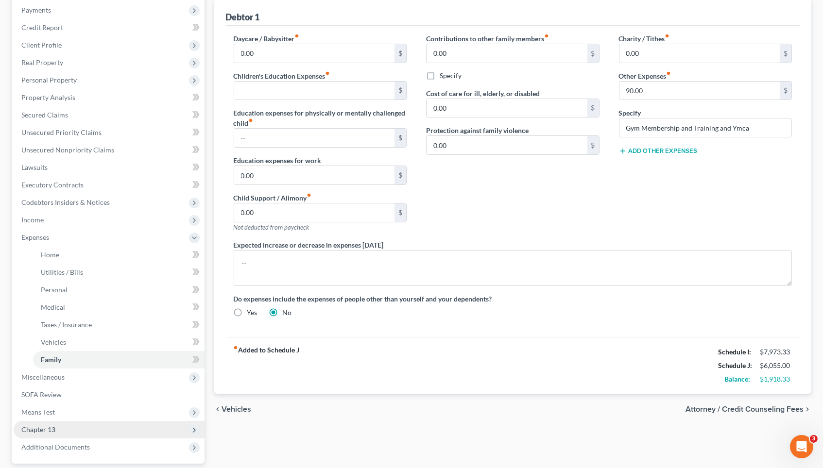
click at [87, 421] on span "Chapter 13" at bounding box center [109, 429] width 191 height 17
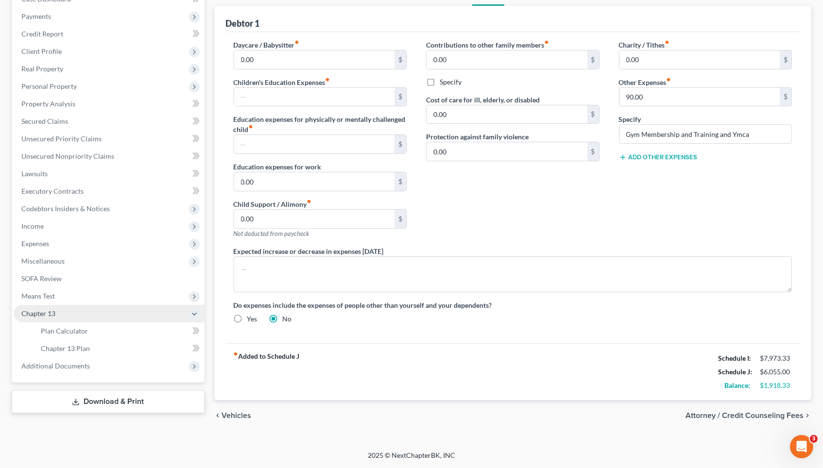
scroll to position [101, 0]
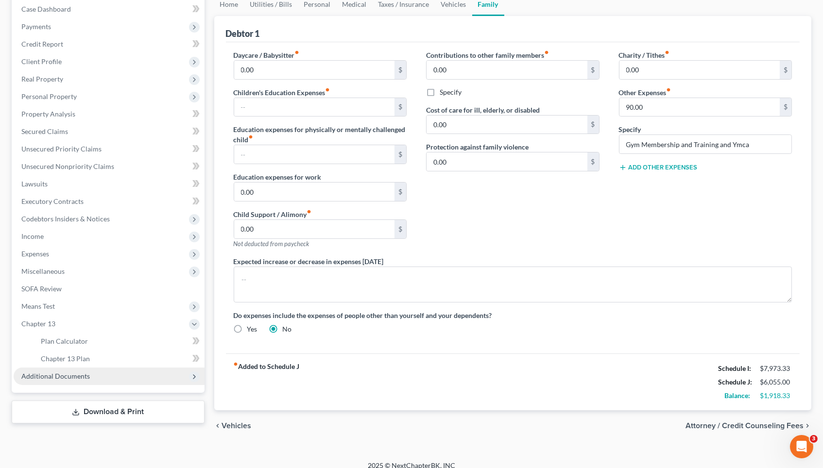
click at [94, 368] on span "Additional Documents" at bounding box center [109, 376] width 191 height 17
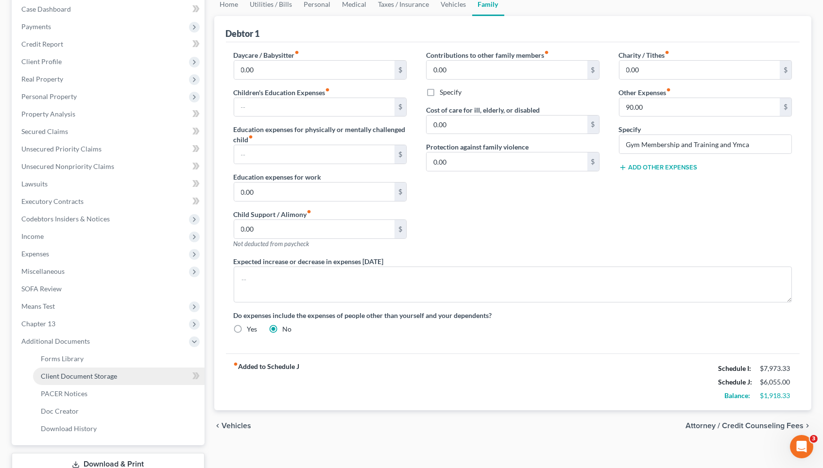
click at [98, 372] on span "Client Document Storage" at bounding box center [79, 376] width 76 height 8
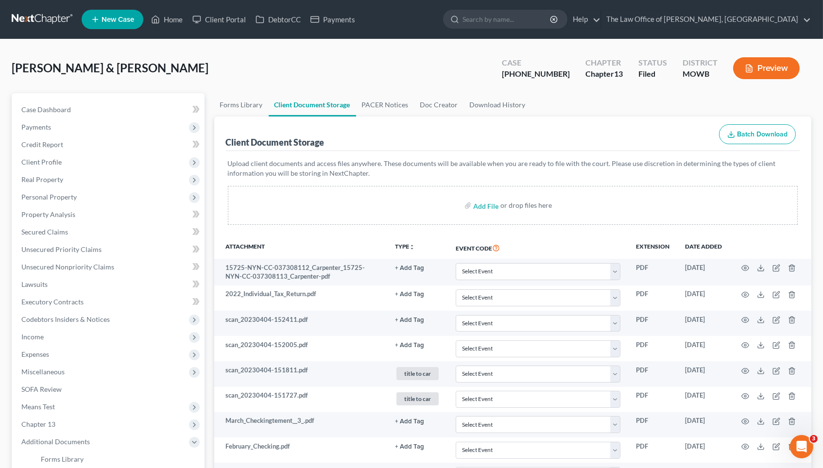
scroll to position [151, 0]
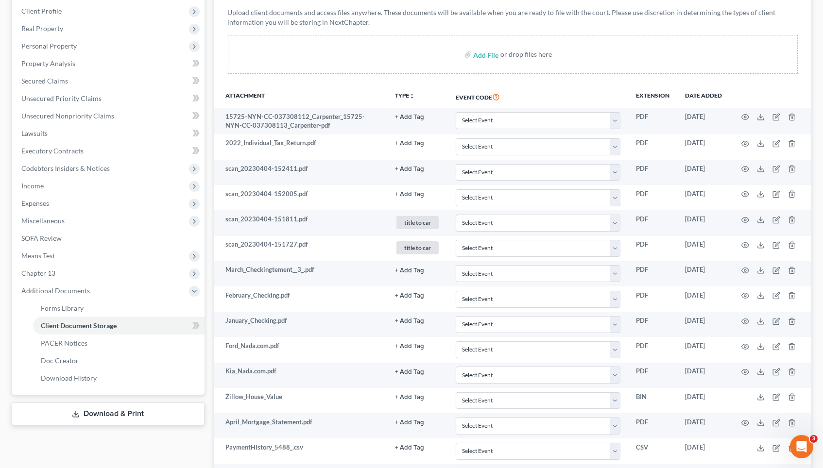
click at [92, 403] on link "Download & Print" at bounding box center [108, 414] width 193 height 23
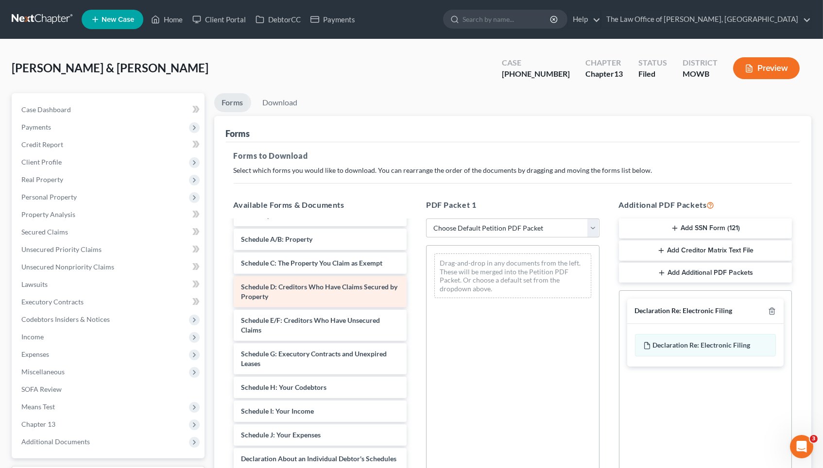
scroll to position [691, 0]
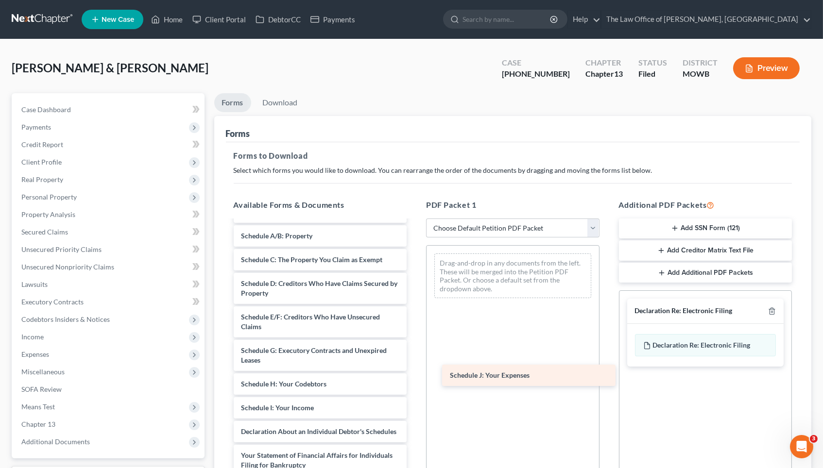
drag, startPoint x: 302, startPoint y: 401, endPoint x: 511, endPoint y: 371, distance: 211.1
click at [415, 371] on div "Schedule J: Your Expenses Credit Counseling Course (Joint Debtor) Credit Counse…" at bounding box center [320, 84] width 189 height 1109
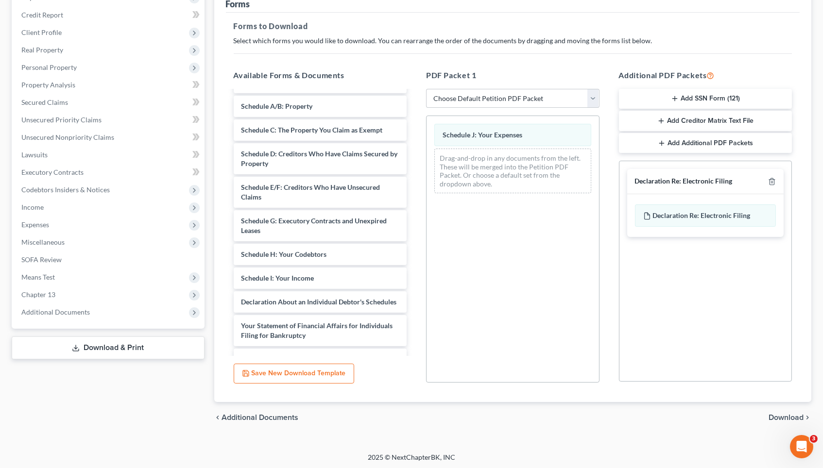
scroll to position [128, 0]
click at [538, 140] on div "Schedule J: Your Expenses" at bounding box center [512, 136] width 157 height 22
click at [781, 418] on span "Download" at bounding box center [786, 419] width 35 height 8
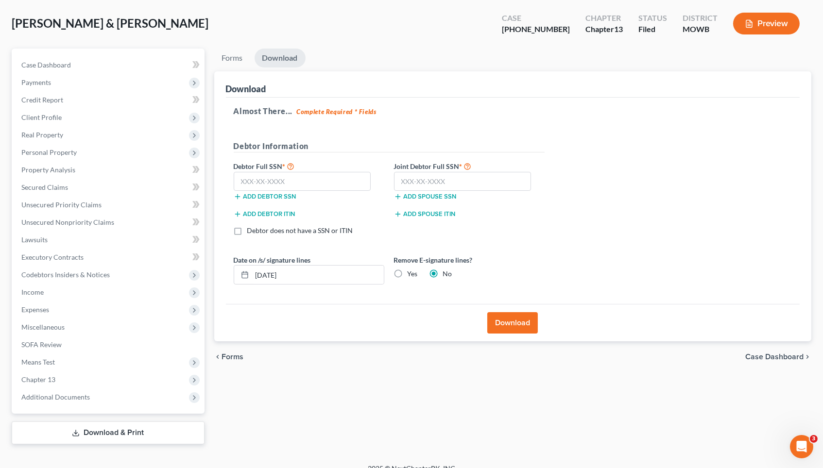
click at [519, 319] on button "Download" at bounding box center [512, 322] width 51 height 21
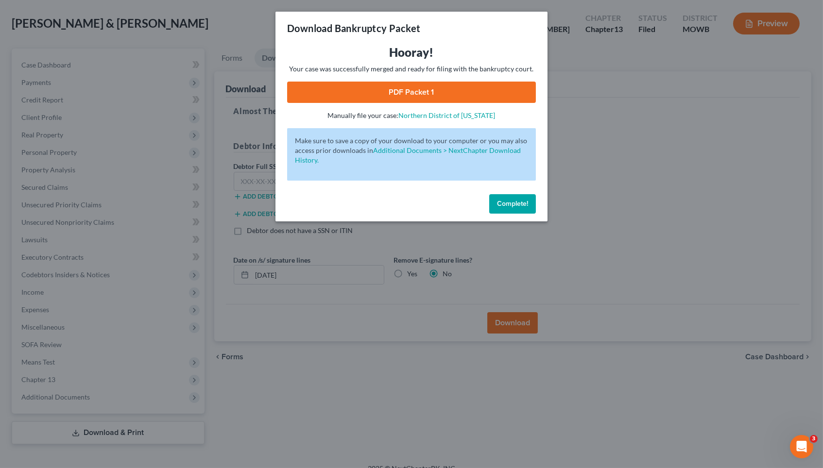
click at [443, 82] on link "PDF Packet 1" at bounding box center [411, 92] width 249 height 21
click at [526, 194] on button "Complete!" at bounding box center [512, 203] width 47 height 19
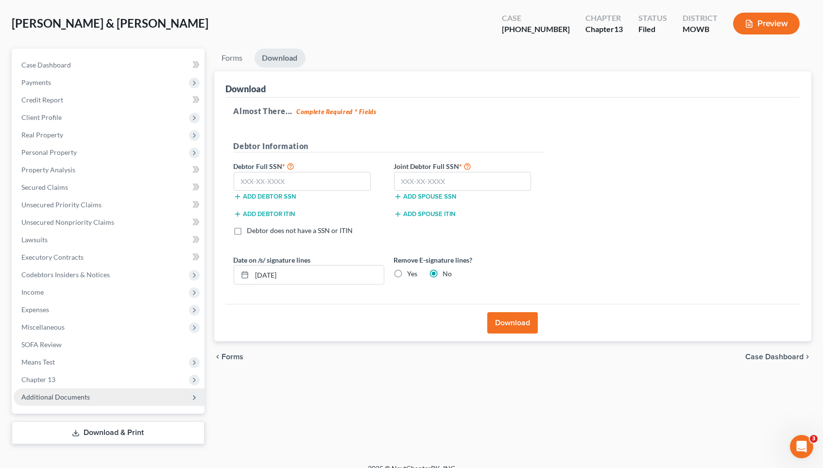
click at [65, 393] on span "Additional Documents" at bounding box center [55, 397] width 69 height 8
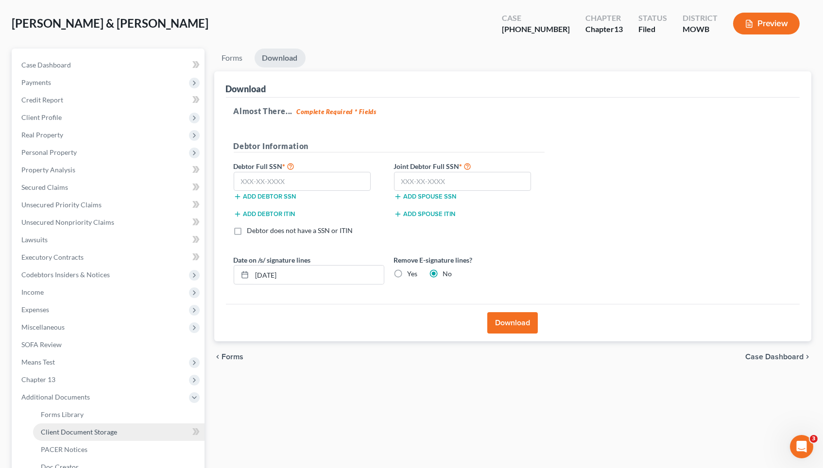
click at [86, 428] on span "Client Document Storage" at bounding box center [79, 432] width 76 height 8
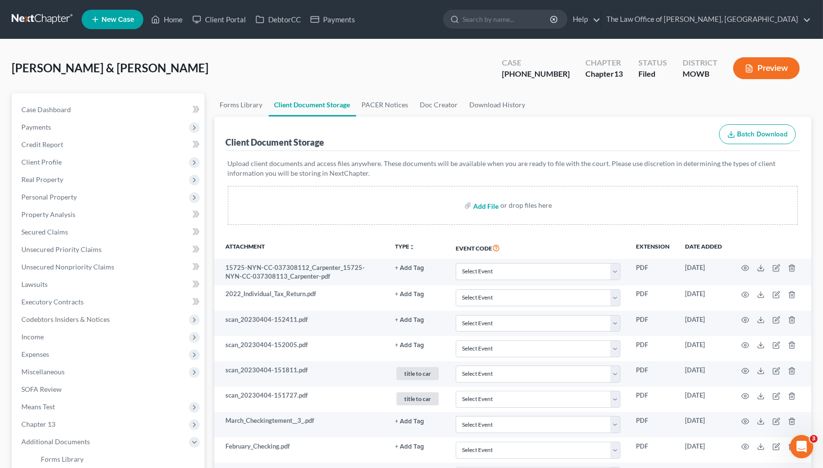
click at [495, 207] on input "file" at bounding box center [484, 205] width 23 height 17
type input "C:\fakepath\2.jpeg"
